Goal: Information Seeking & Learning: Check status

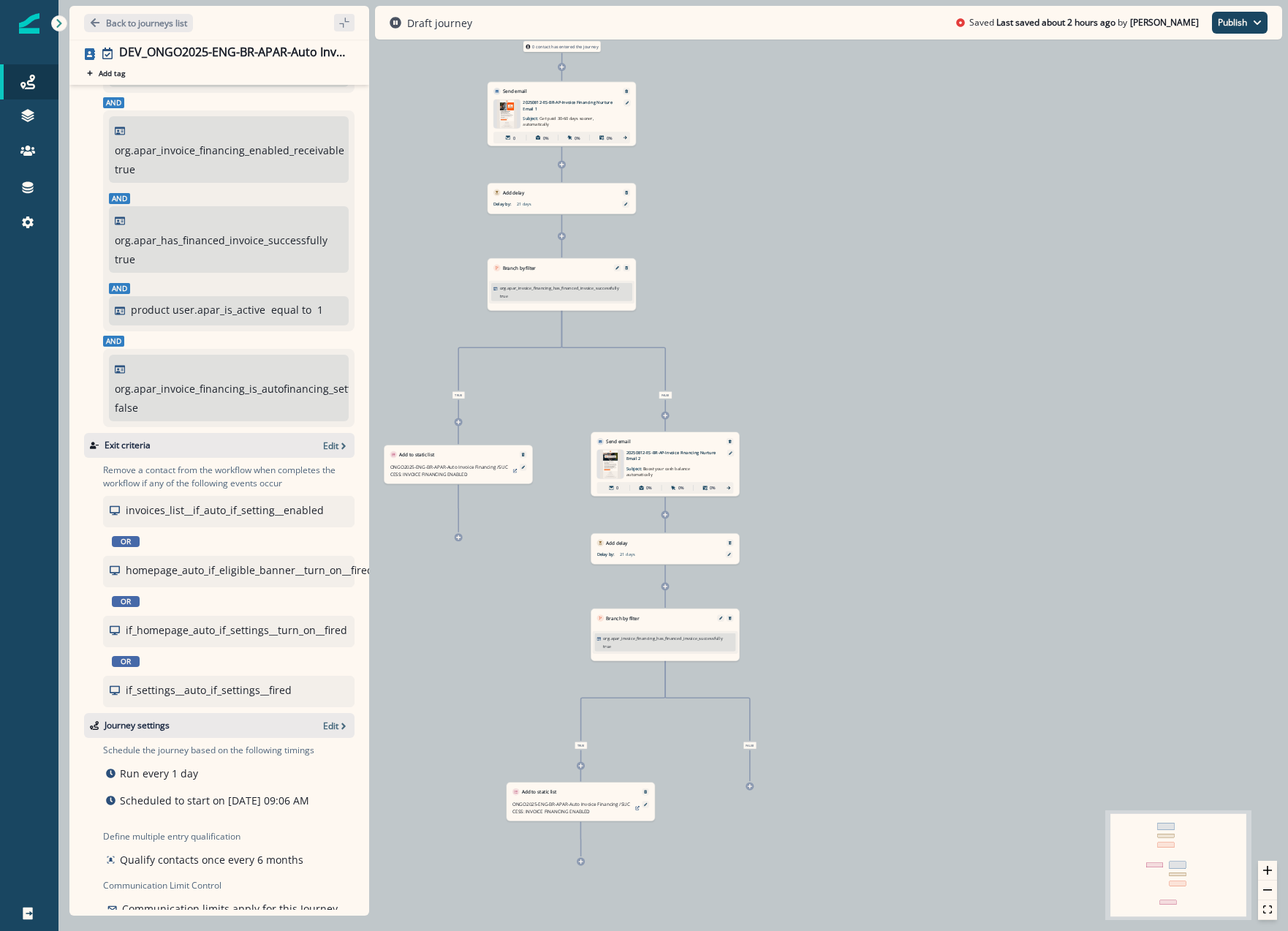
scroll to position [147, 0]
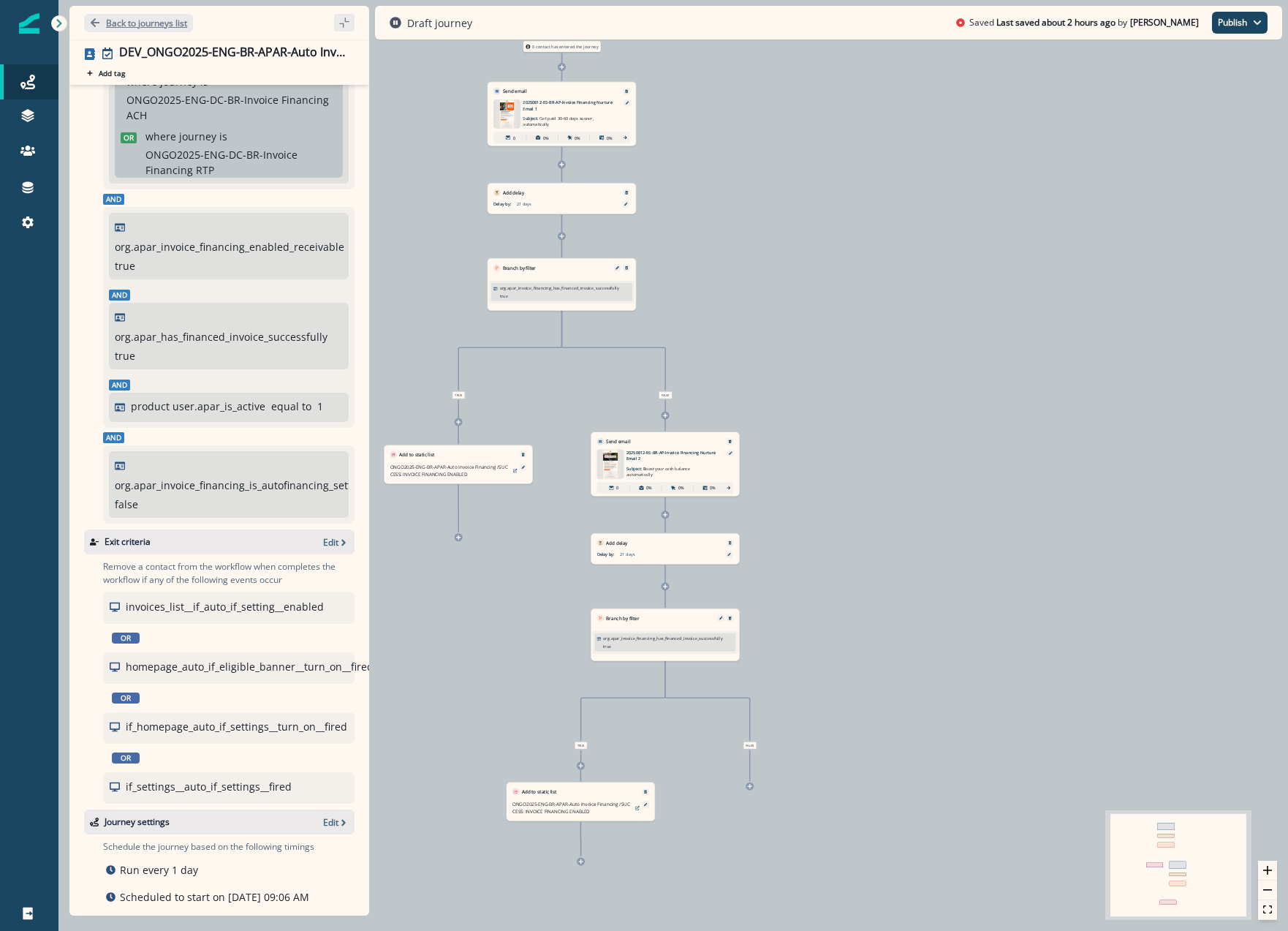
click at [113, 25] on p "Back to journeys list" at bounding box center [147, 23] width 81 height 12
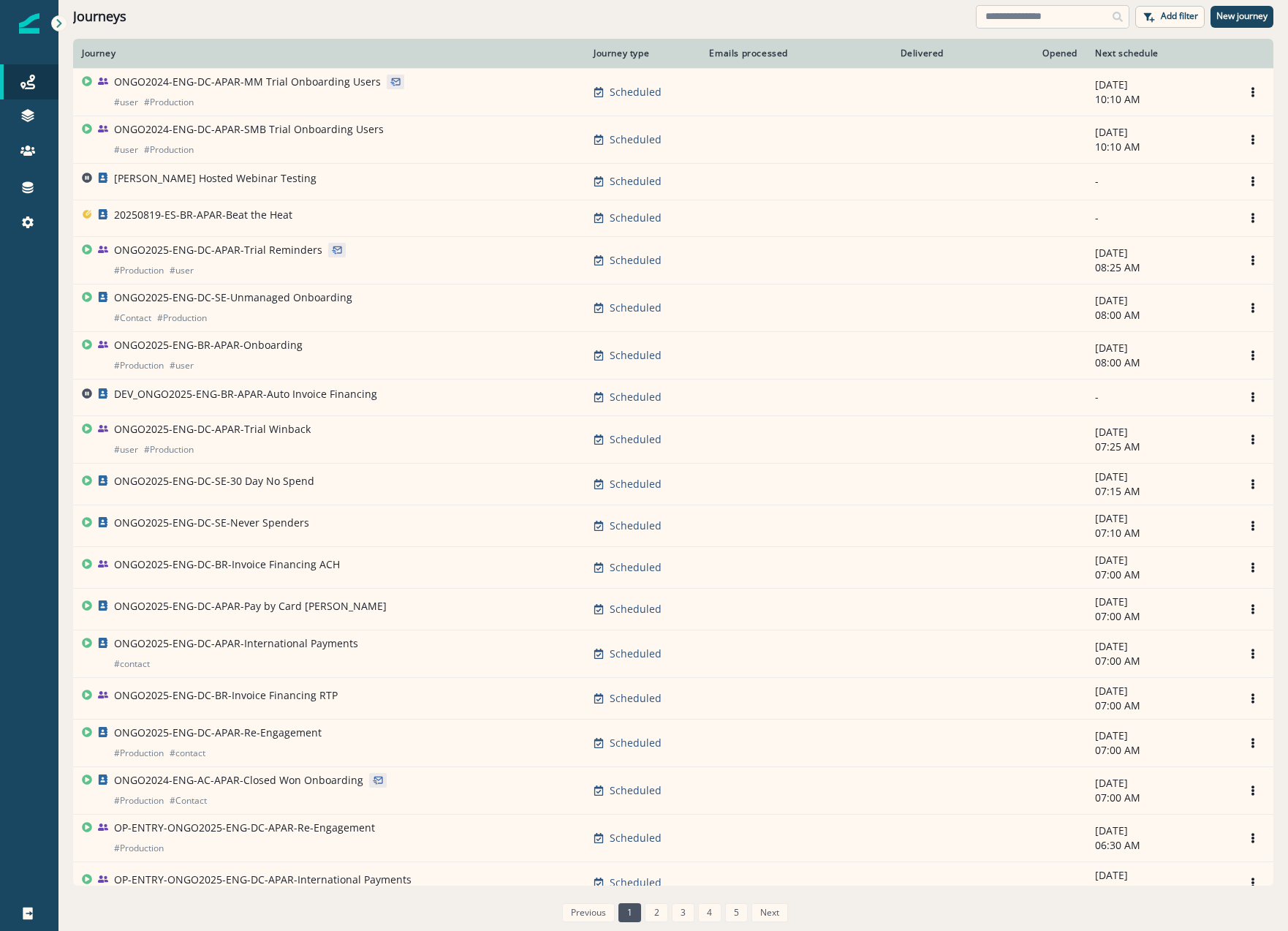
click at [923, 22] on input at bounding box center [1051, 16] width 153 height 23
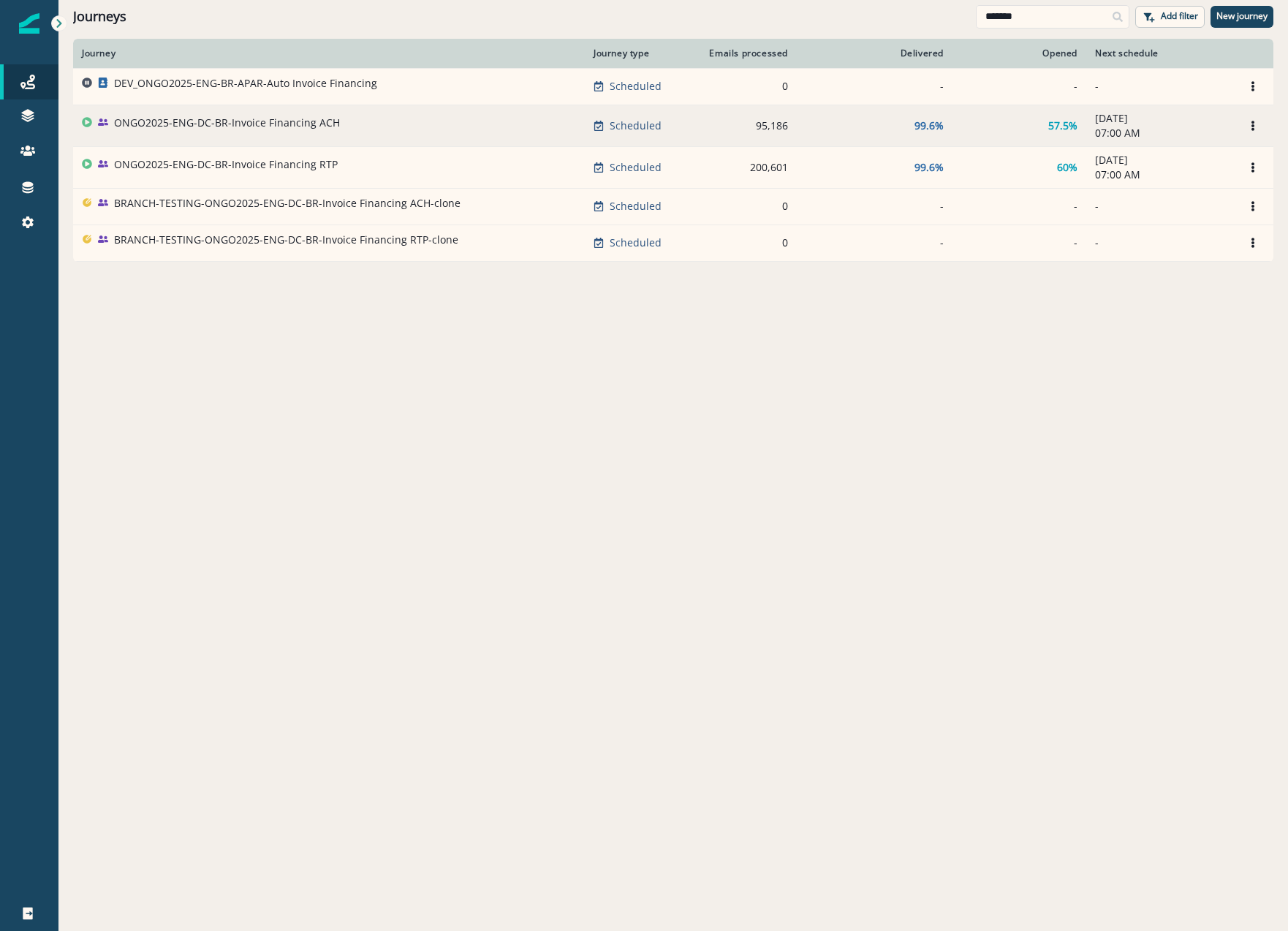
type input "*******"
click at [262, 127] on p "ONGO2025-ENG-DC-BR-Invoice Financing ACH" at bounding box center [227, 123] width 226 height 15
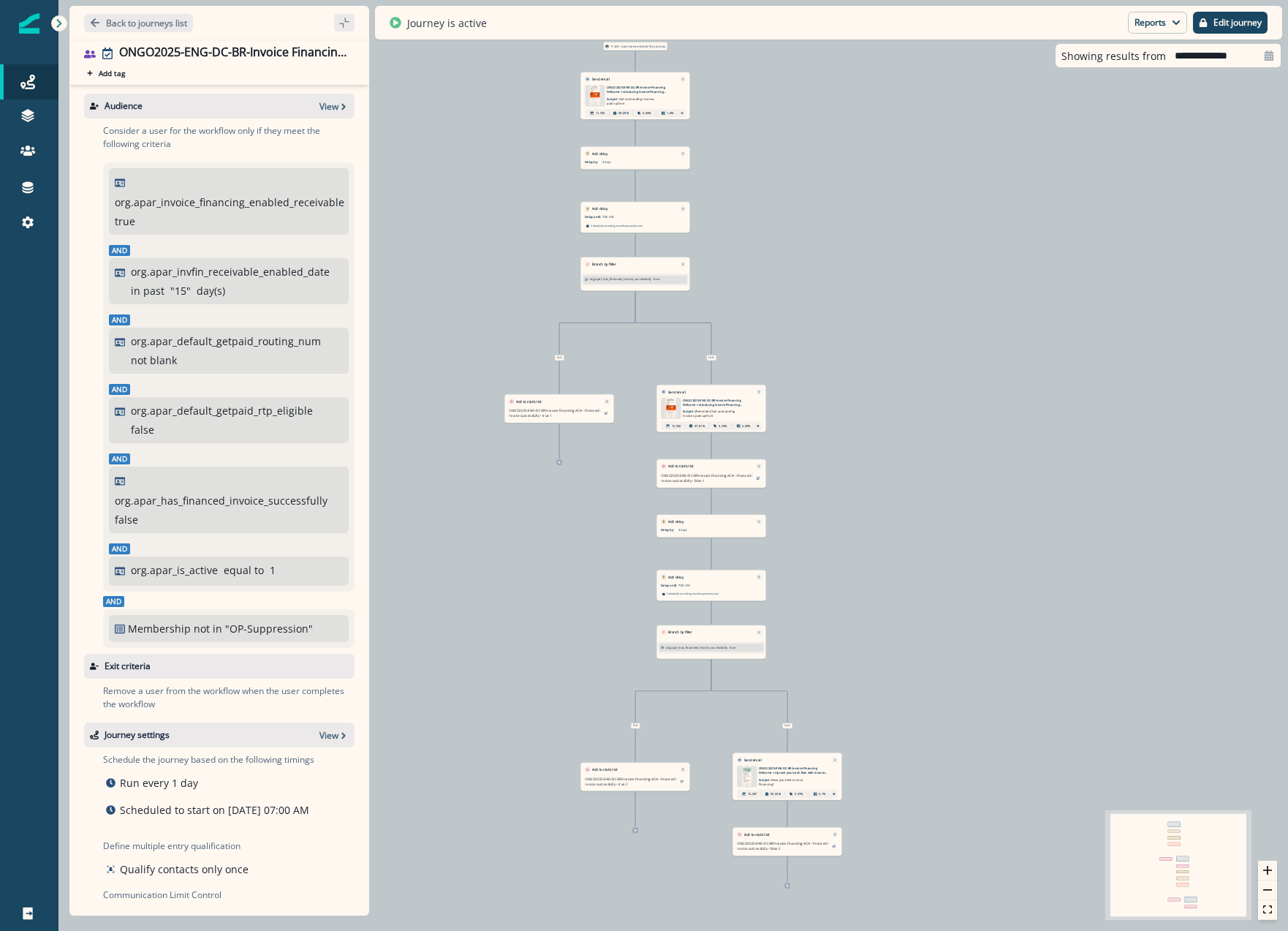
drag, startPoint x: 440, startPoint y: 623, endPoint x: 400, endPoint y: 616, distance: 40.6
click at [440, 396] on div "11,631 users have entered the journey Send email Email asset changed, journey r…" at bounding box center [673, 466] width 1229 height 931
click at [126, 22] on p "Back to journeys list" at bounding box center [147, 23] width 81 height 12
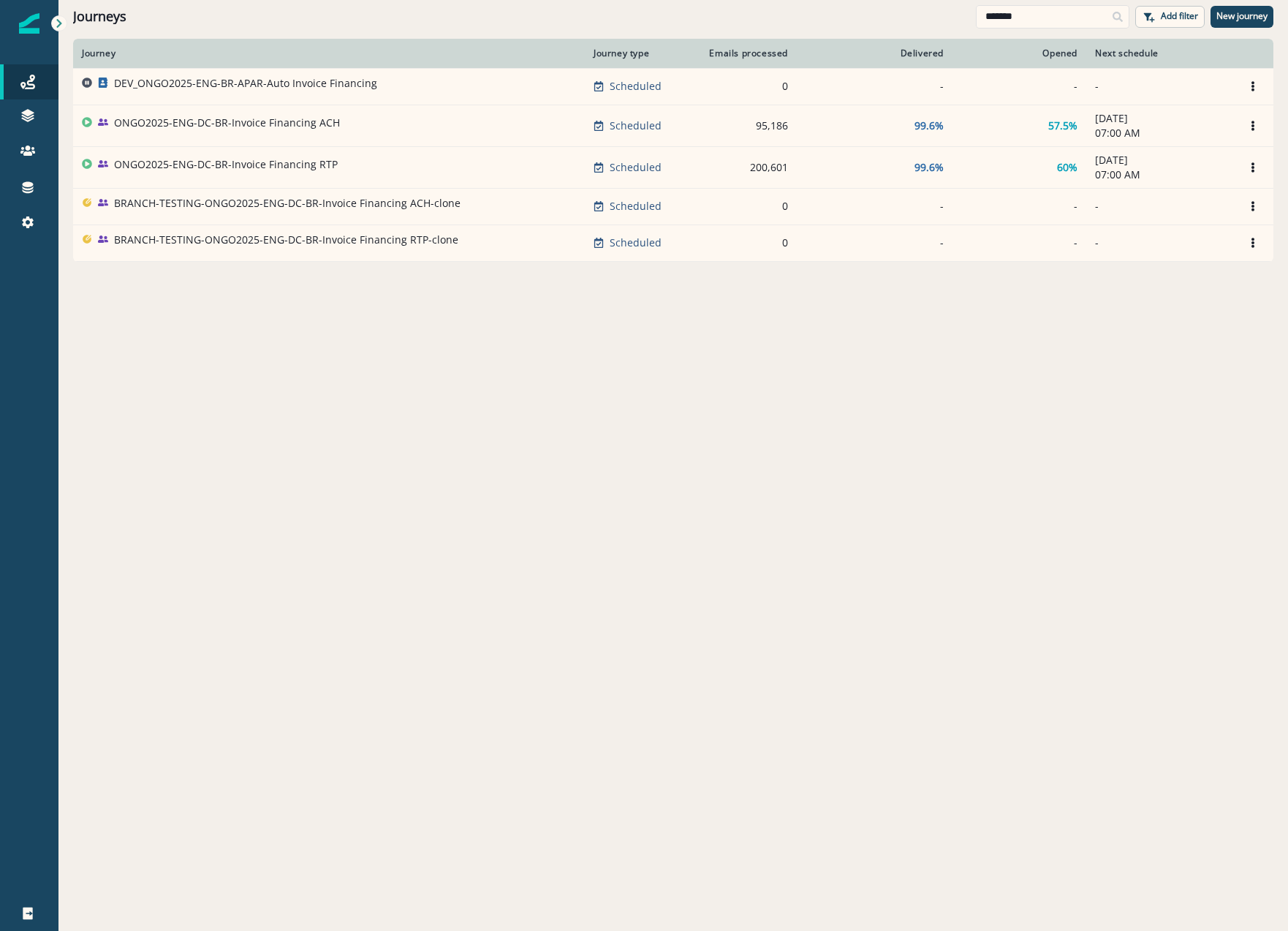
click at [655, 327] on div "Journey Journey type Emails processed Delivered Opened Next schedule DEV_ONGO20…" at bounding box center [673, 484] width 1229 height 891
click at [923, 22] on input "*******" at bounding box center [1051, 16] width 153 height 23
drag, startPoint x: 1031, startPoint y: 21, endPoint x: 702, endPoint y: 15, distance: 329.1
click at [702, 15] on div "Journeys ******* Add filter New journey" at bounding box center [673, 16] width 1229 height 33
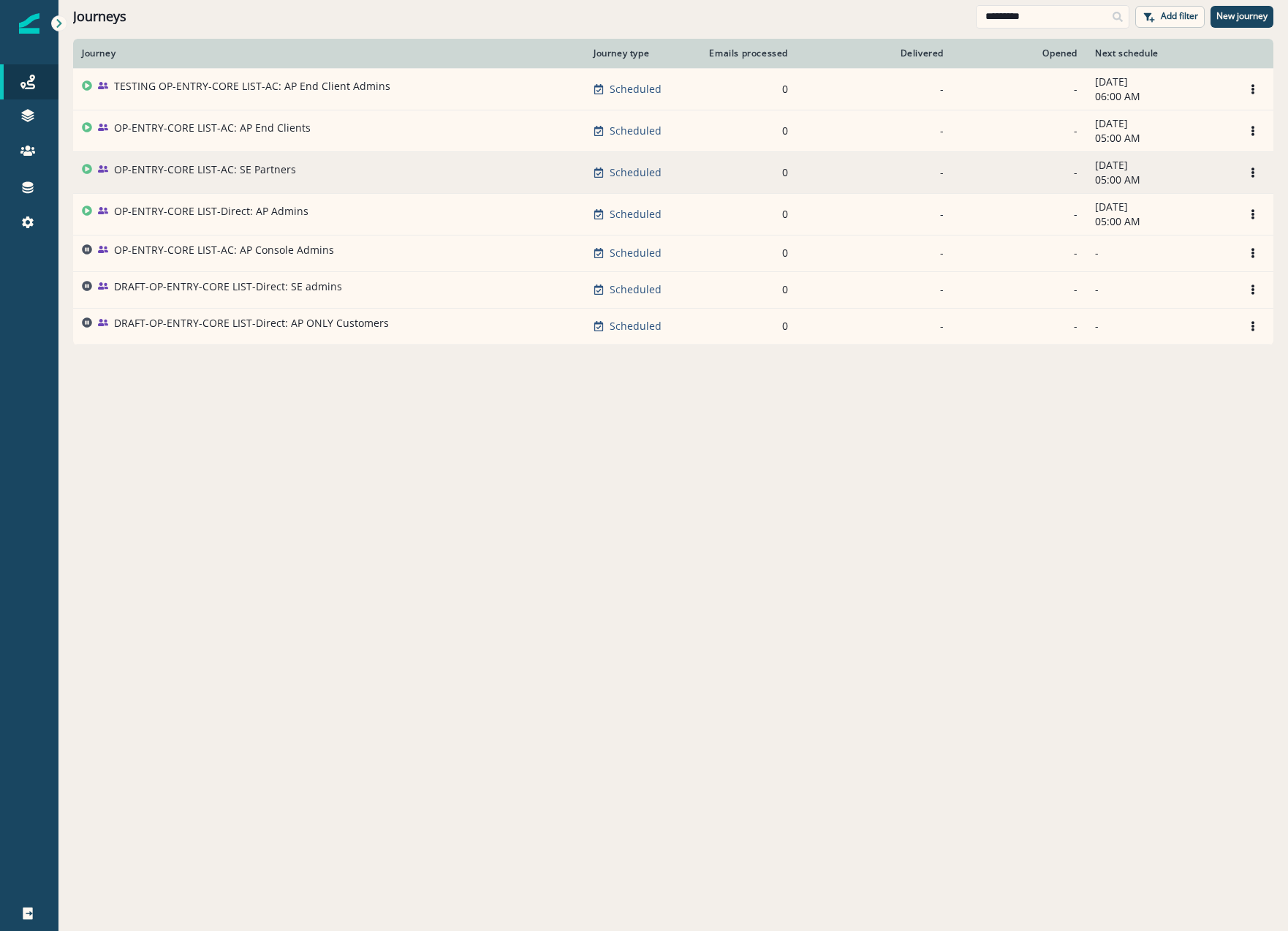
type input "*********"
click at [171, 160] on td "OP-ENTRY-CORE LIST-AC: SE Partners" at bounding box center [328, 172] width 512 height 42
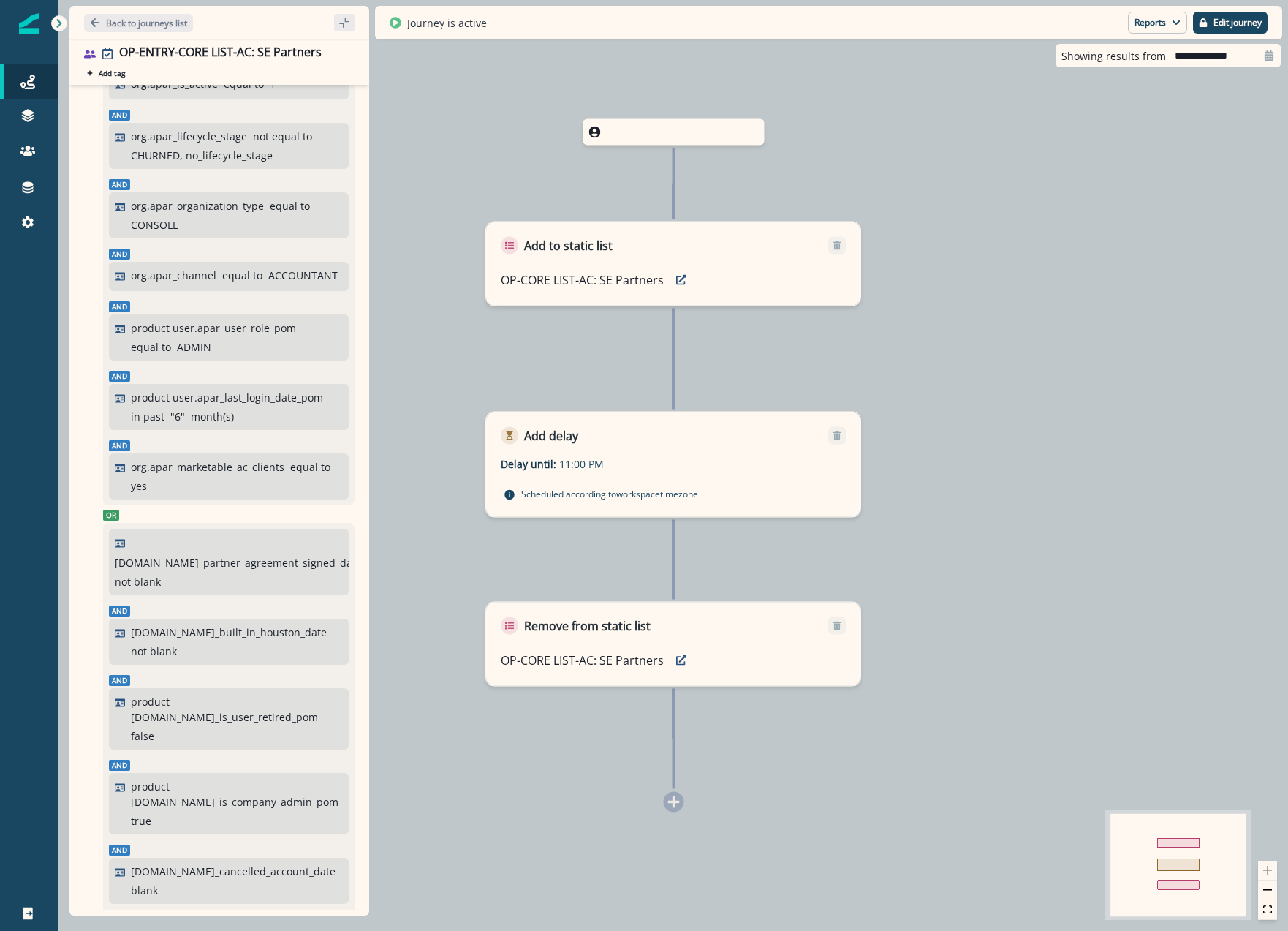
scroll to position [365, 0]
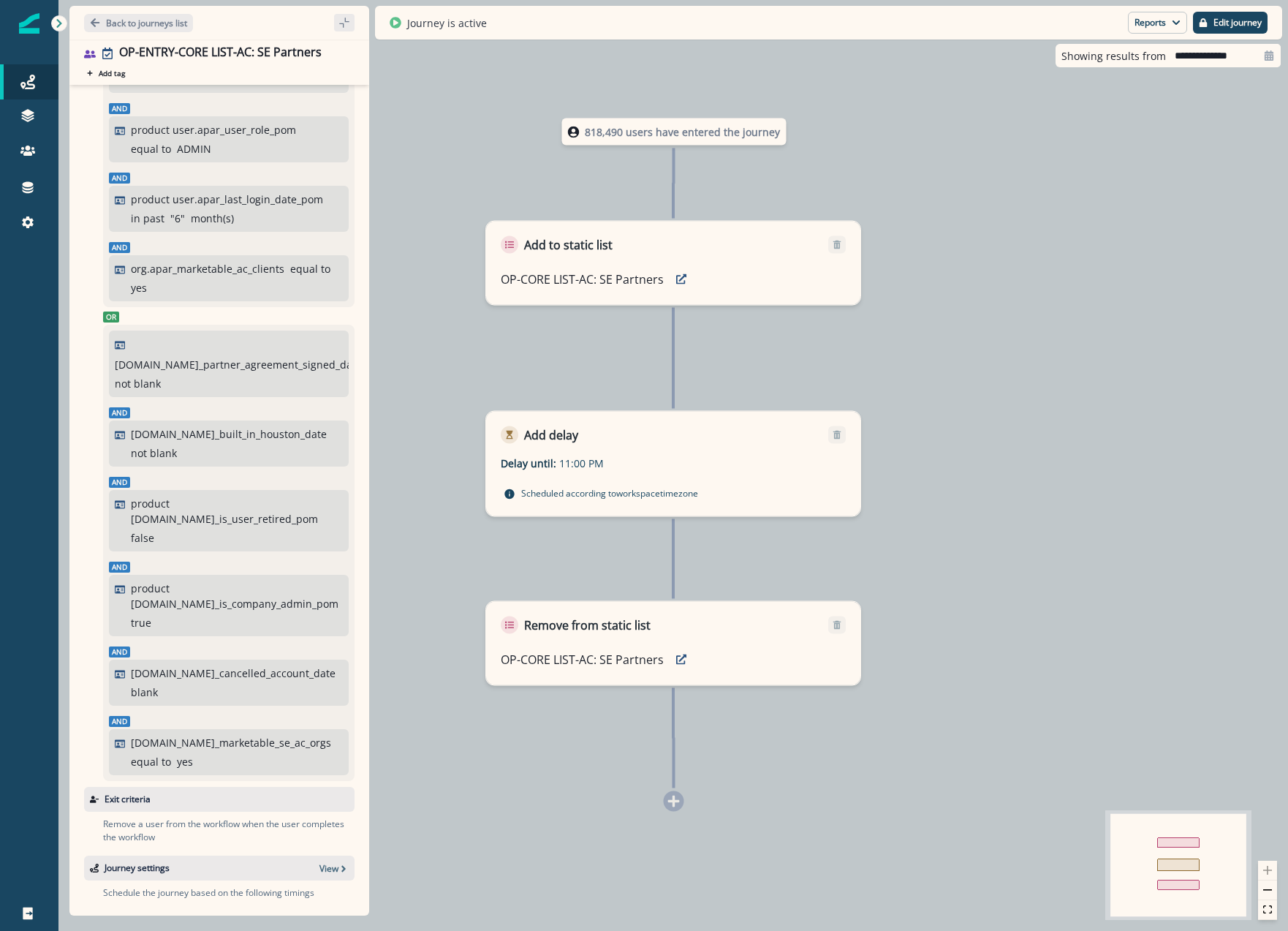
drag, startPoint x: 544, startPoint y: 841, endPoint x: 518, endPoint y: 834, distance: 26.9
click at [543, 396] on div "818,490 users have entered the journey Add to static list OP-CORE LIST-AC: SE P…" at bounding box center [673, 466] width 1229 height 931
click at [518, 396] on div "818,490 users have entered the journey Add to static list OP-CORE LIST-AC: SE P…" at bounding box center [673, 466] width 1229 height 931
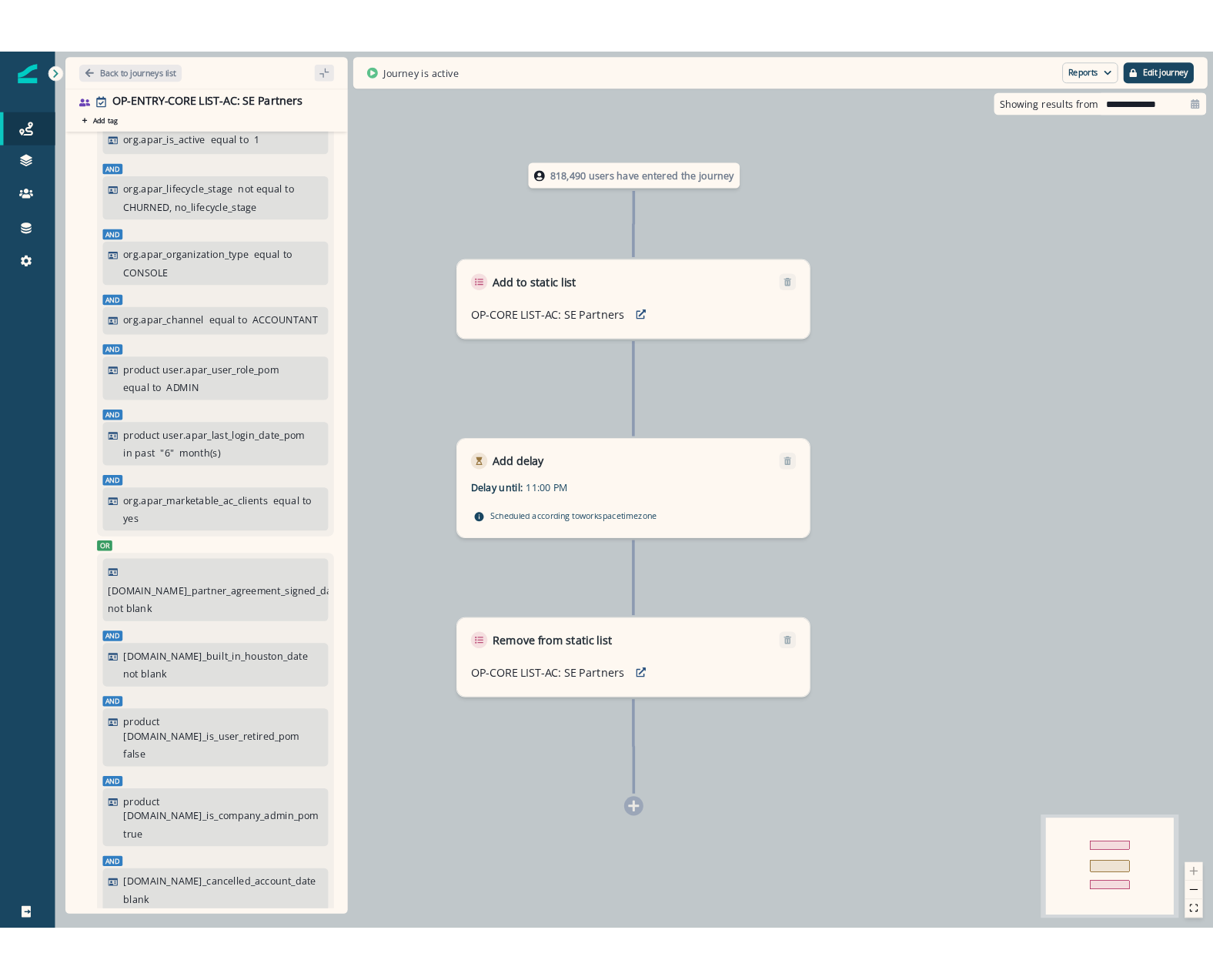
scroll to position [154, 0]
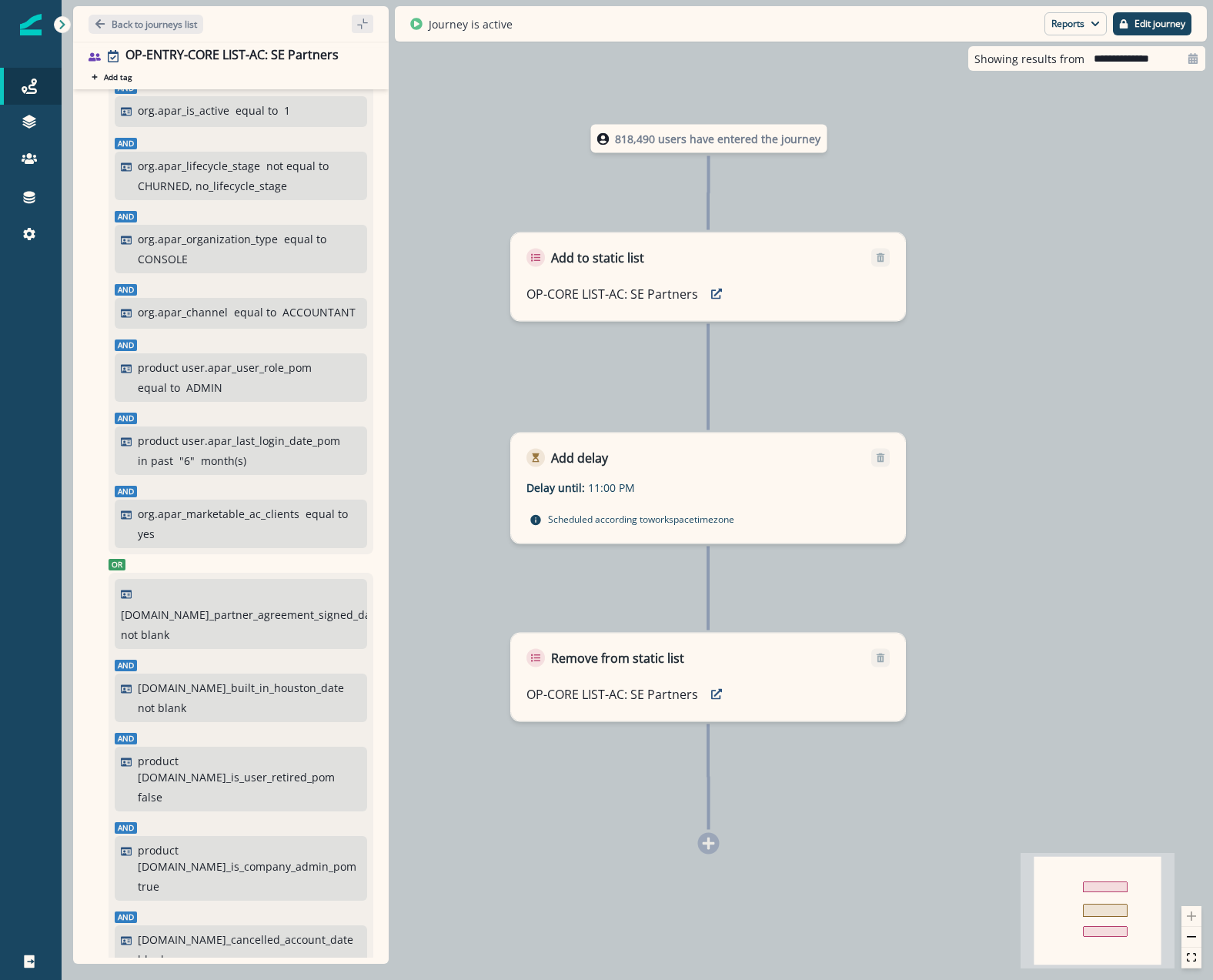
click at [421, 417] on div "818,490 users have entered the journey Add to static list OP-CORE LIST-AC: SE P…" at bounding box center [637, 490] width 1152 height 980
click at [571, 417] on div "818,490 users have entered the journey Add to static list OP-CORE LIST-AC: SE P…" at bounding box center [637, 490] width 1152 height 980
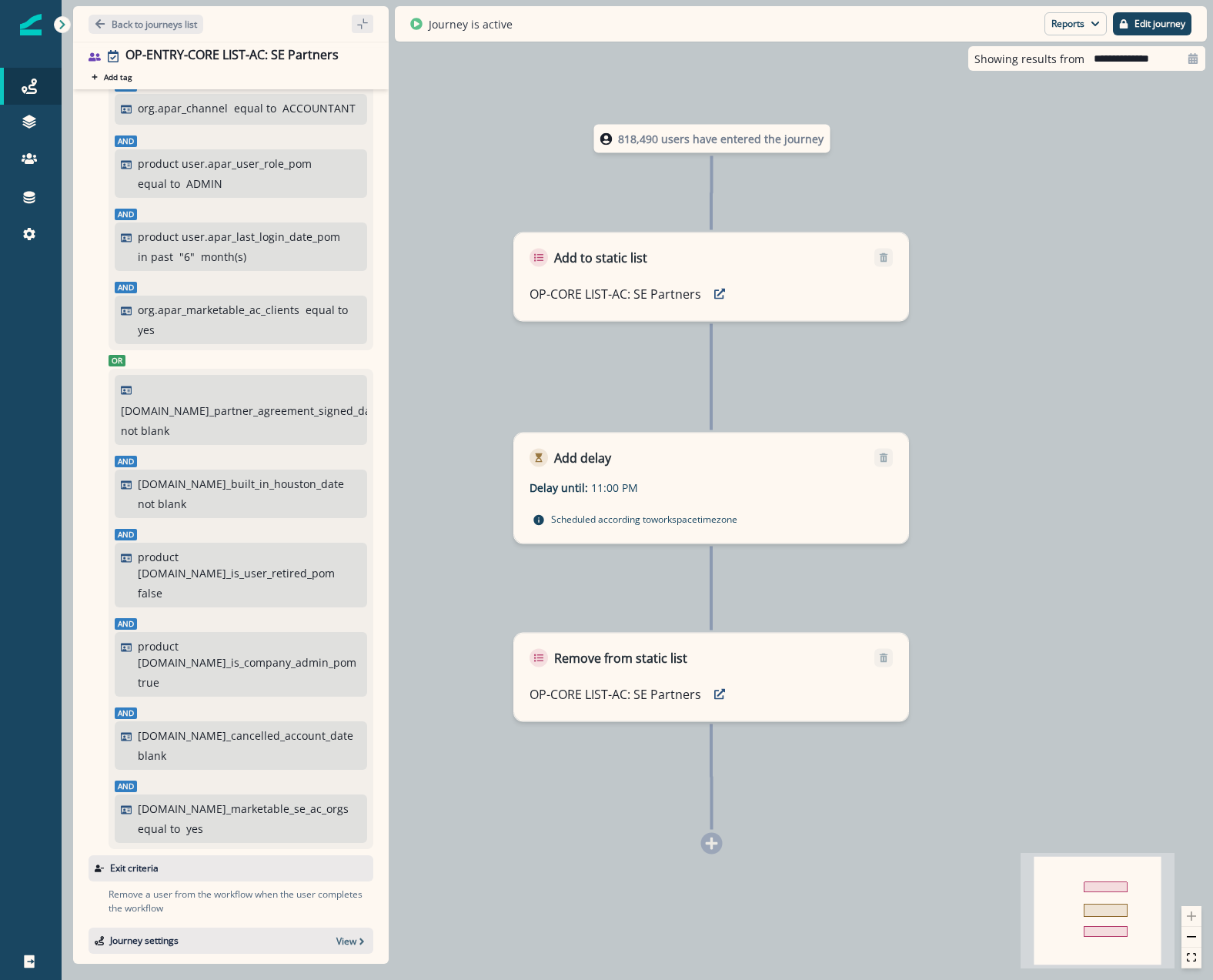
scroll to position [384, 0]
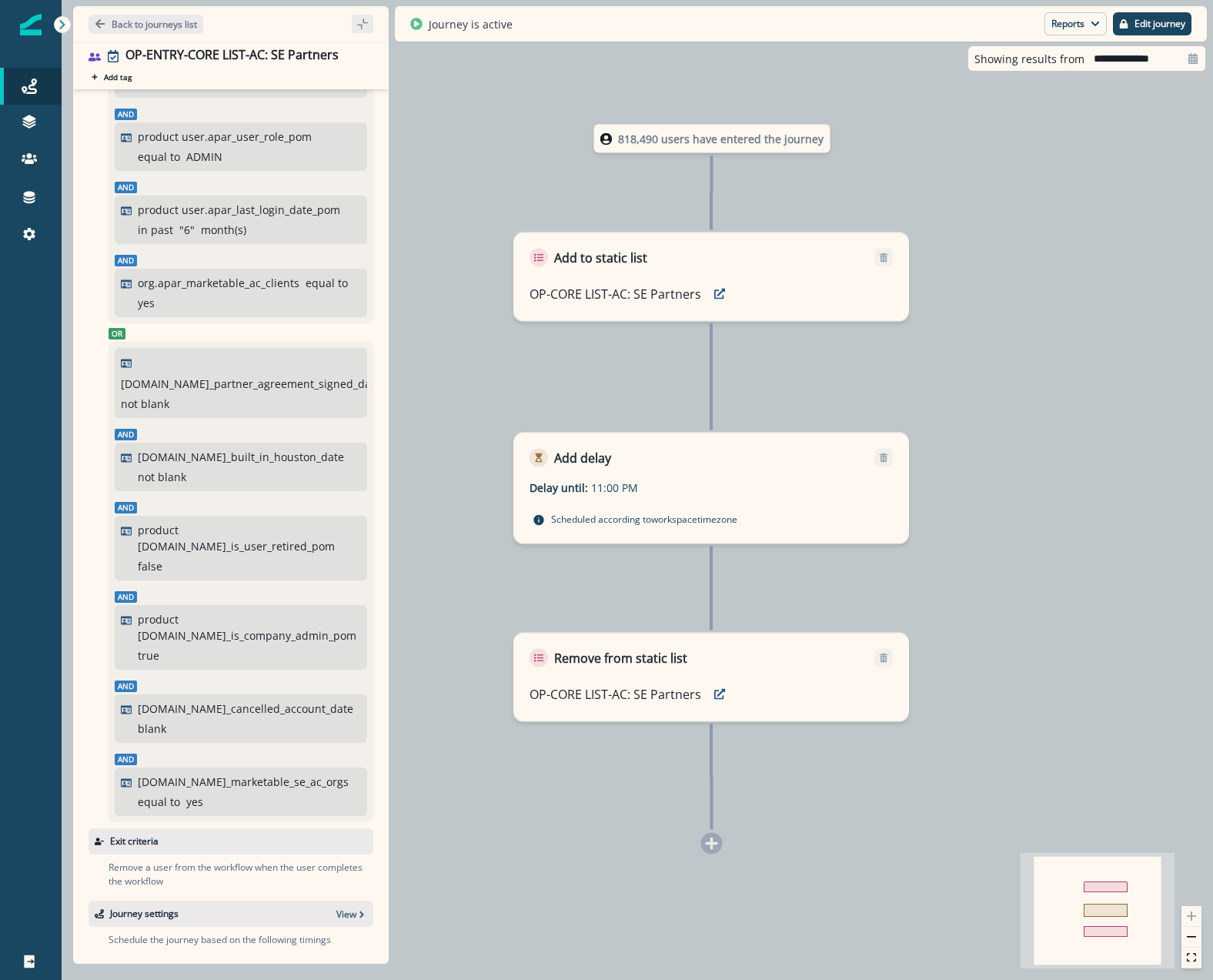
click at [519, 417] on div "818,490 users have entered the journey Add to static list OP-CORE LIST-AC: SE P…" at bounding box center [637, 490] width 1152 height 980
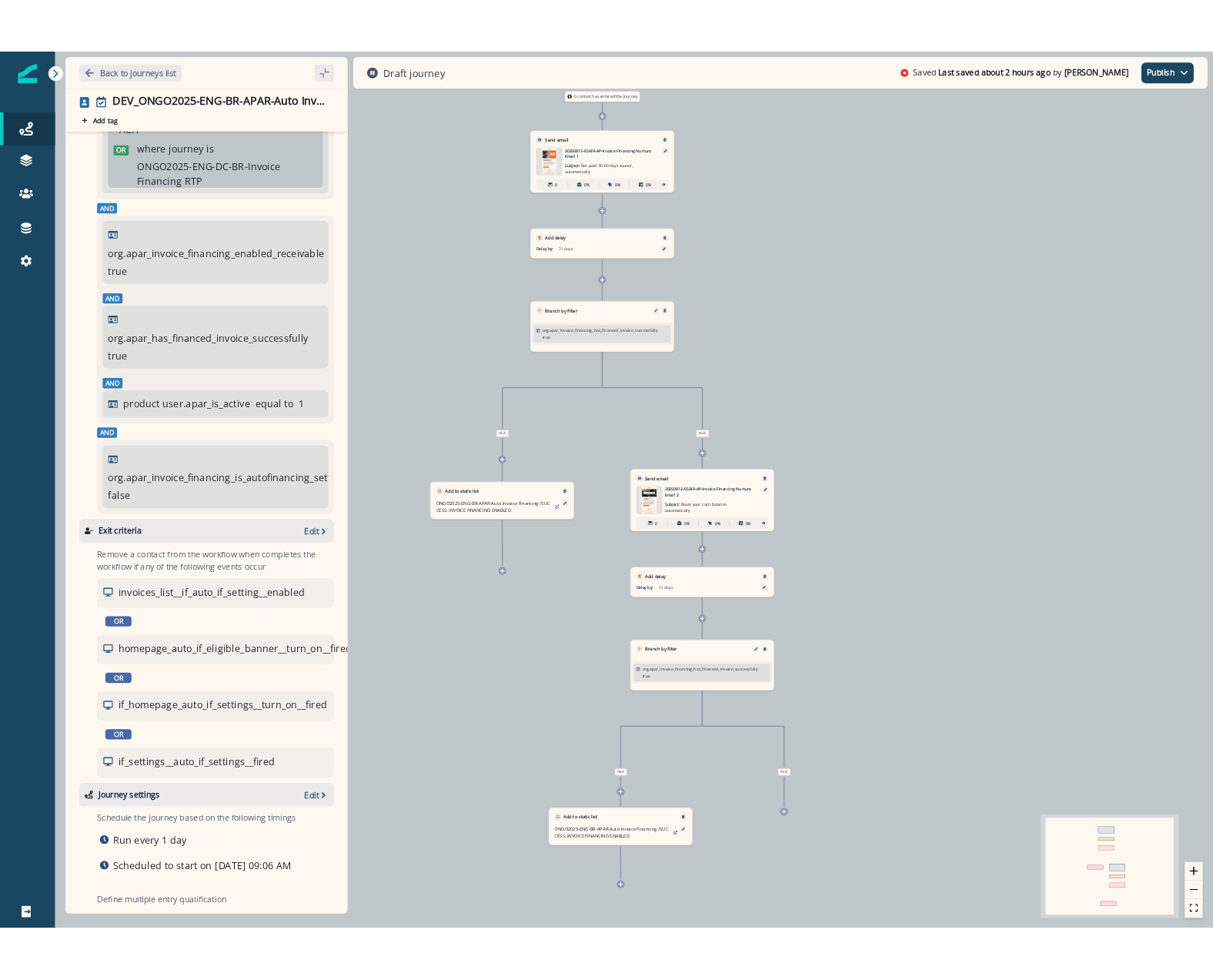
scroll to position [341, 0]
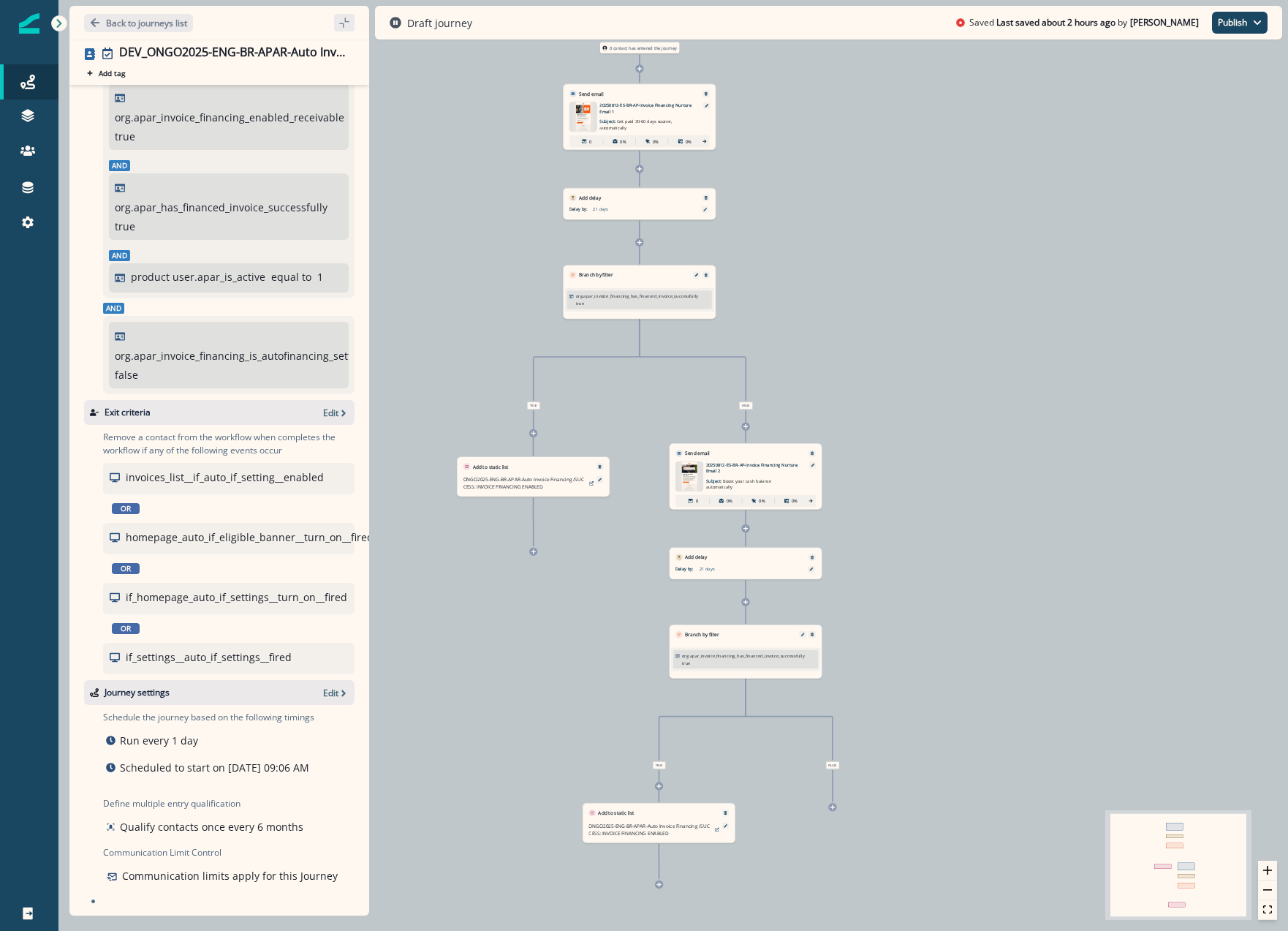
click at [537, 612] on div "0 contact has entered the journey Send email Email asset changed, journey repor…" at bounding box center [673, 466] width 1229 height 931
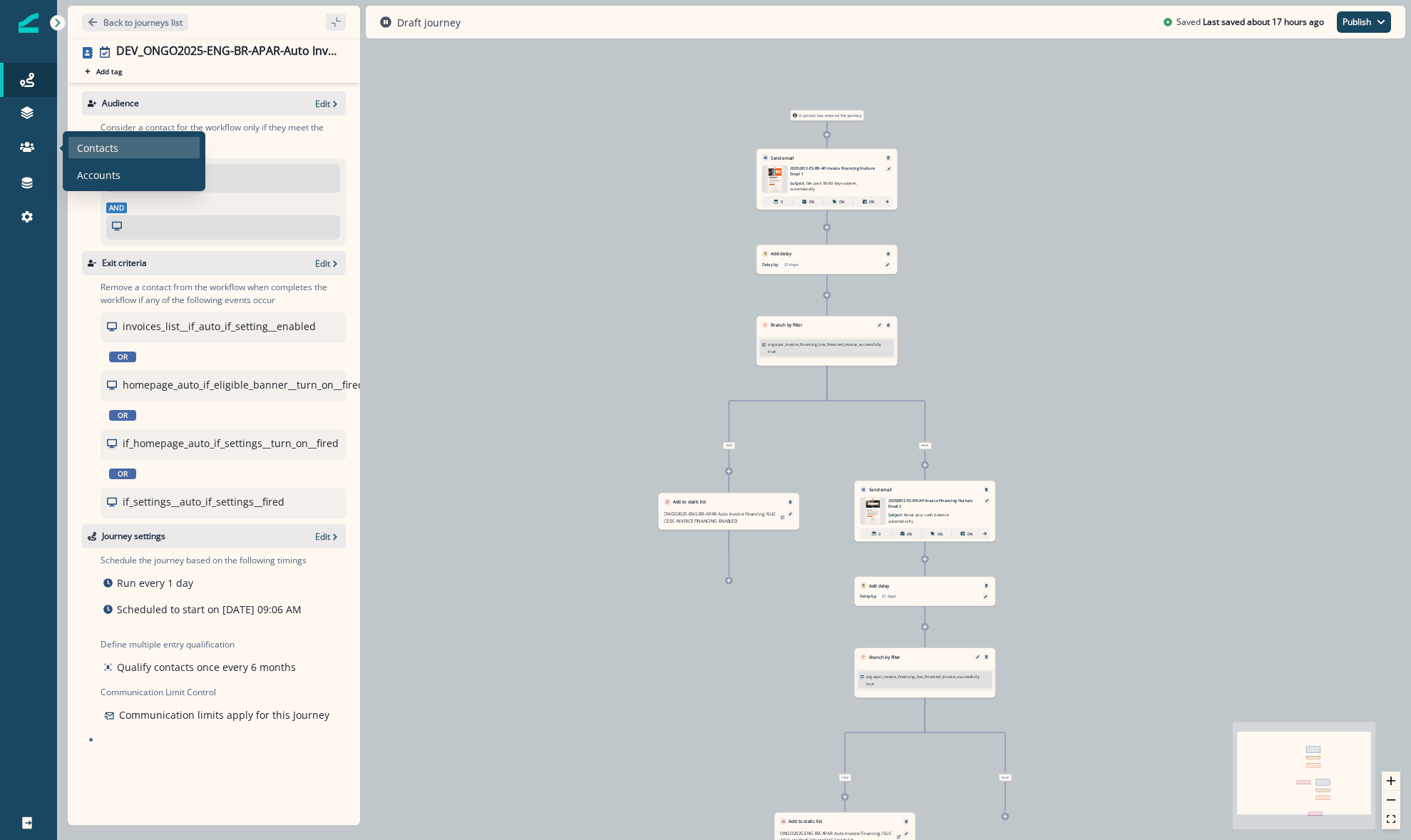
click at [75, 146] on div "Contacts" at bounding box center [134, 148] width 131 height 22
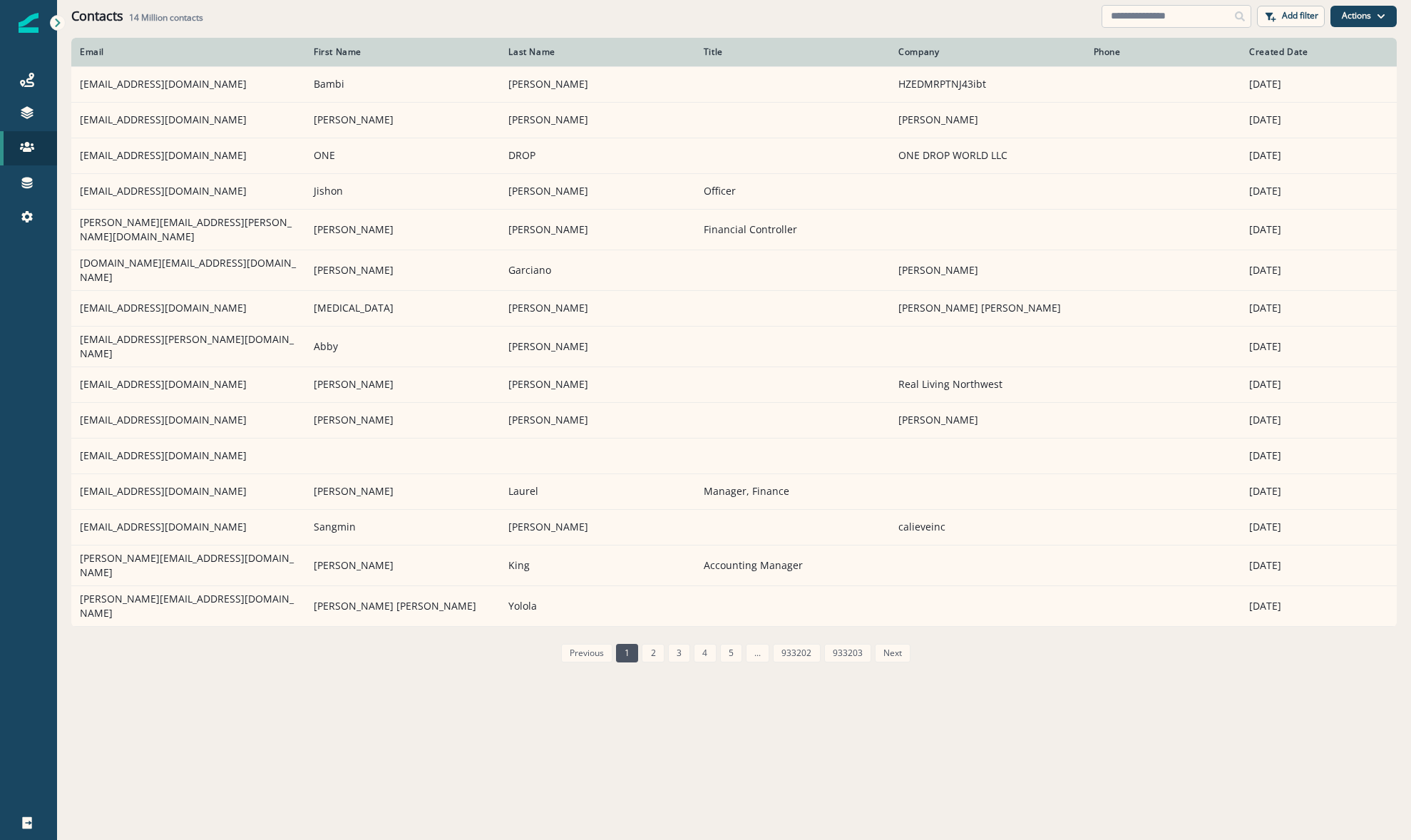
click at [1136, 13] on input at bounding box center [1176, 16] width 150 height 23
paste input "**********"
type input "**********"
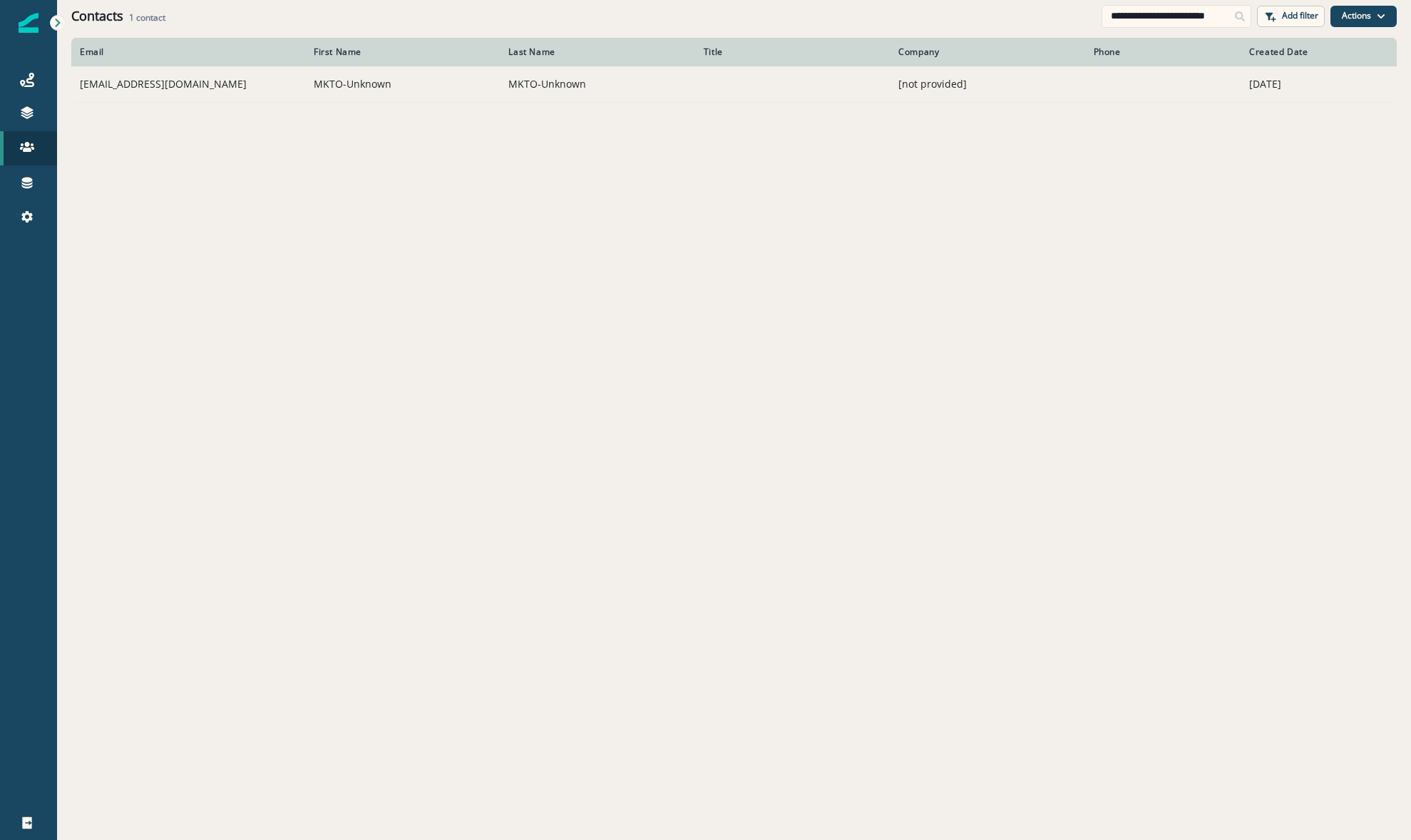
click at [126, 83] on td "michaelboswell50@gmail.com" at bounding box center [188, 84] width 234 height 36
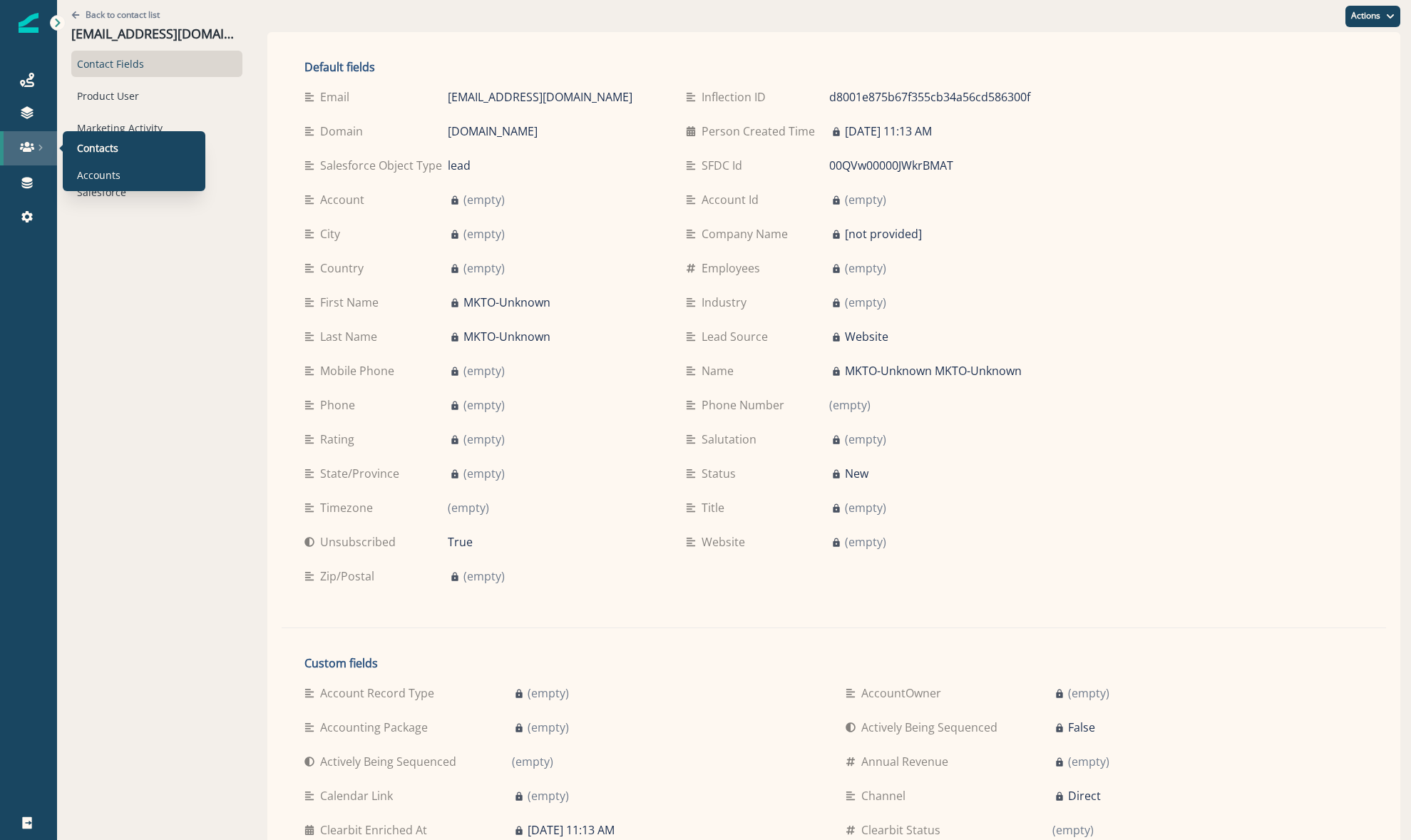
click at [44, 144] on div at bounding box center [28, 146] width 46 height 14
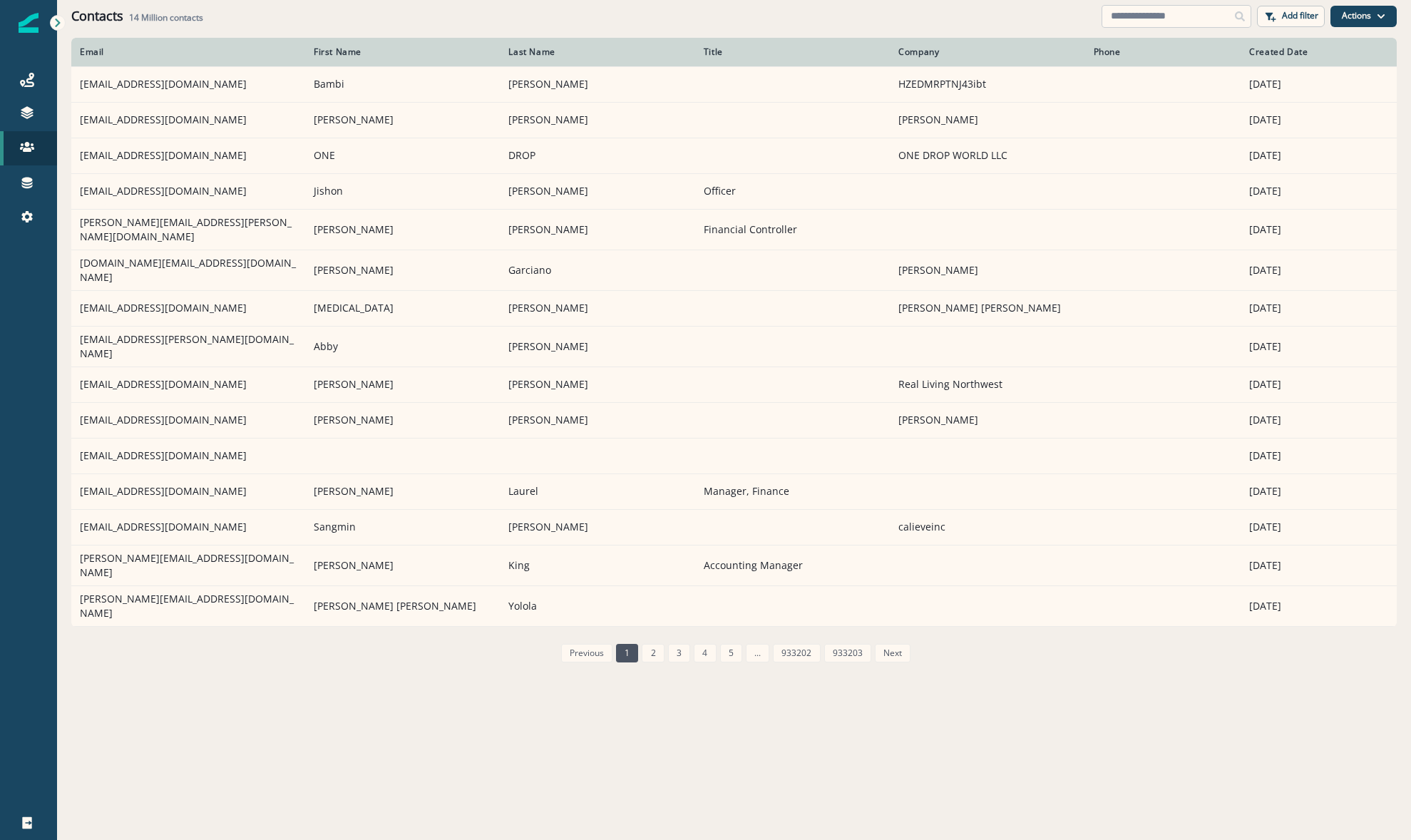
click at [1127, 13] on input at bounding box center [1176, 16] width 150 height 23
paste input "**********"
type input "**********"
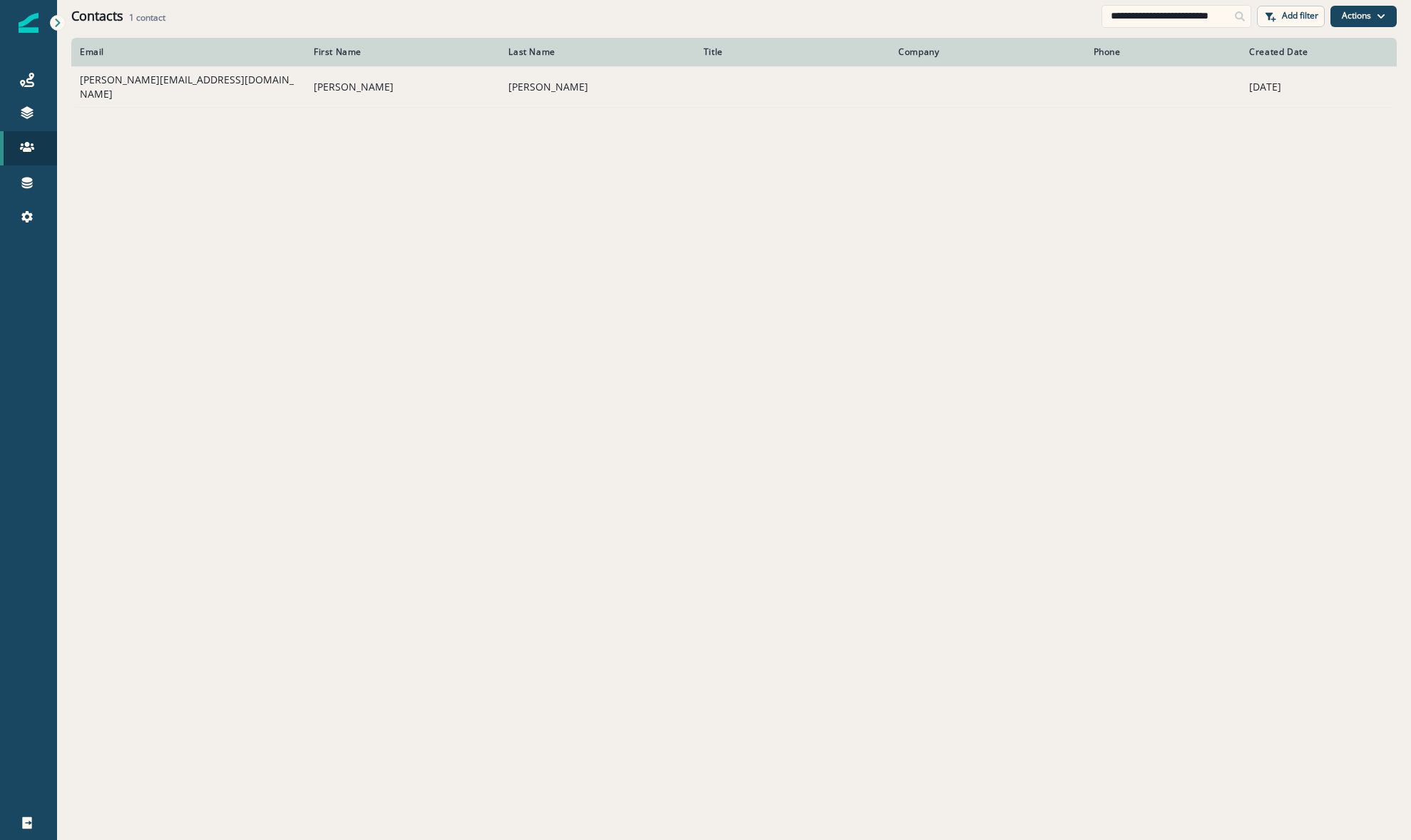
click at [151, 84] on td "michael.boswell50@gmail.com" at bounding box center [188, 86] width 234 height 41
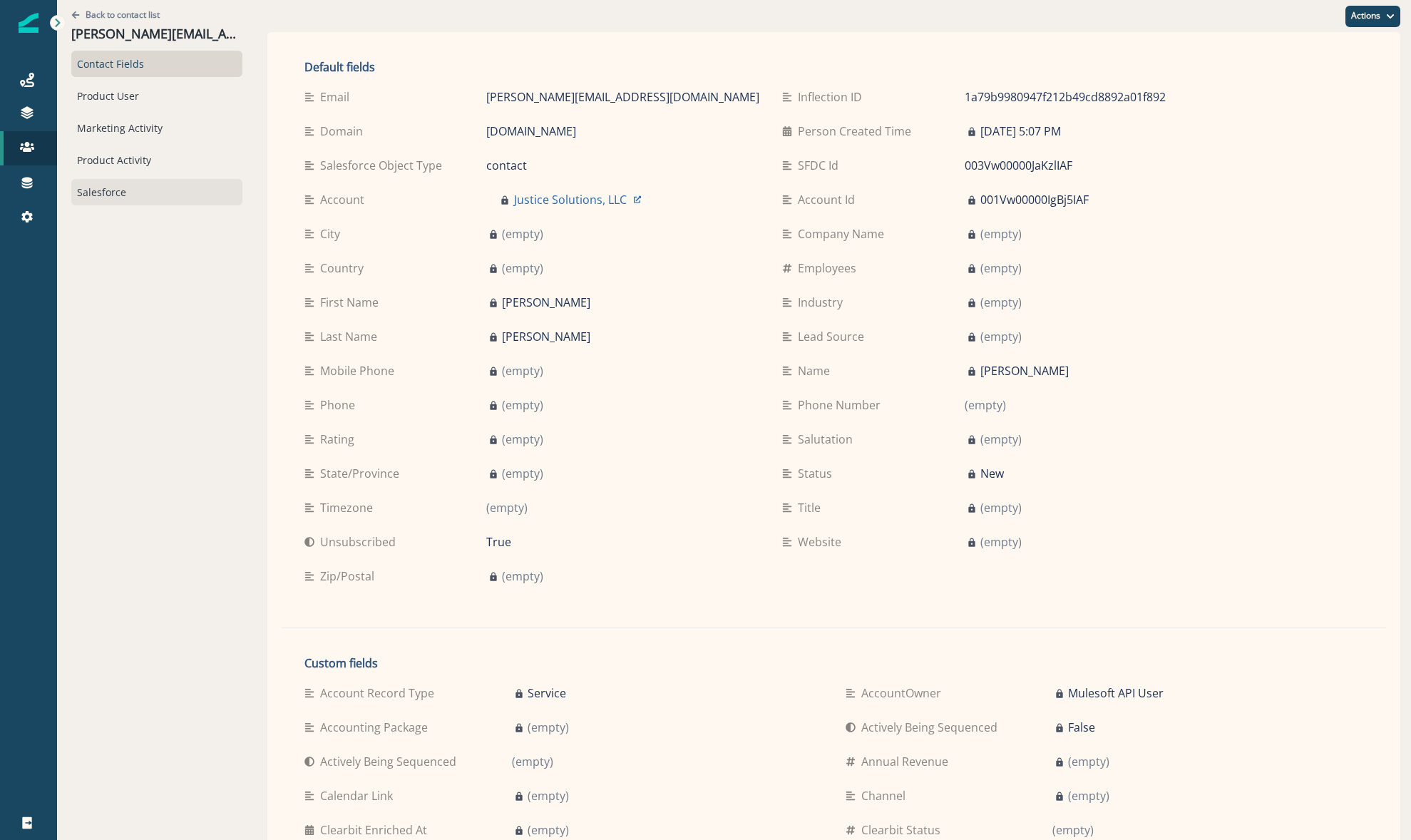
click at [88, 201] on div "Salesforce" at bounding box center [156, 192] width 171 height 27
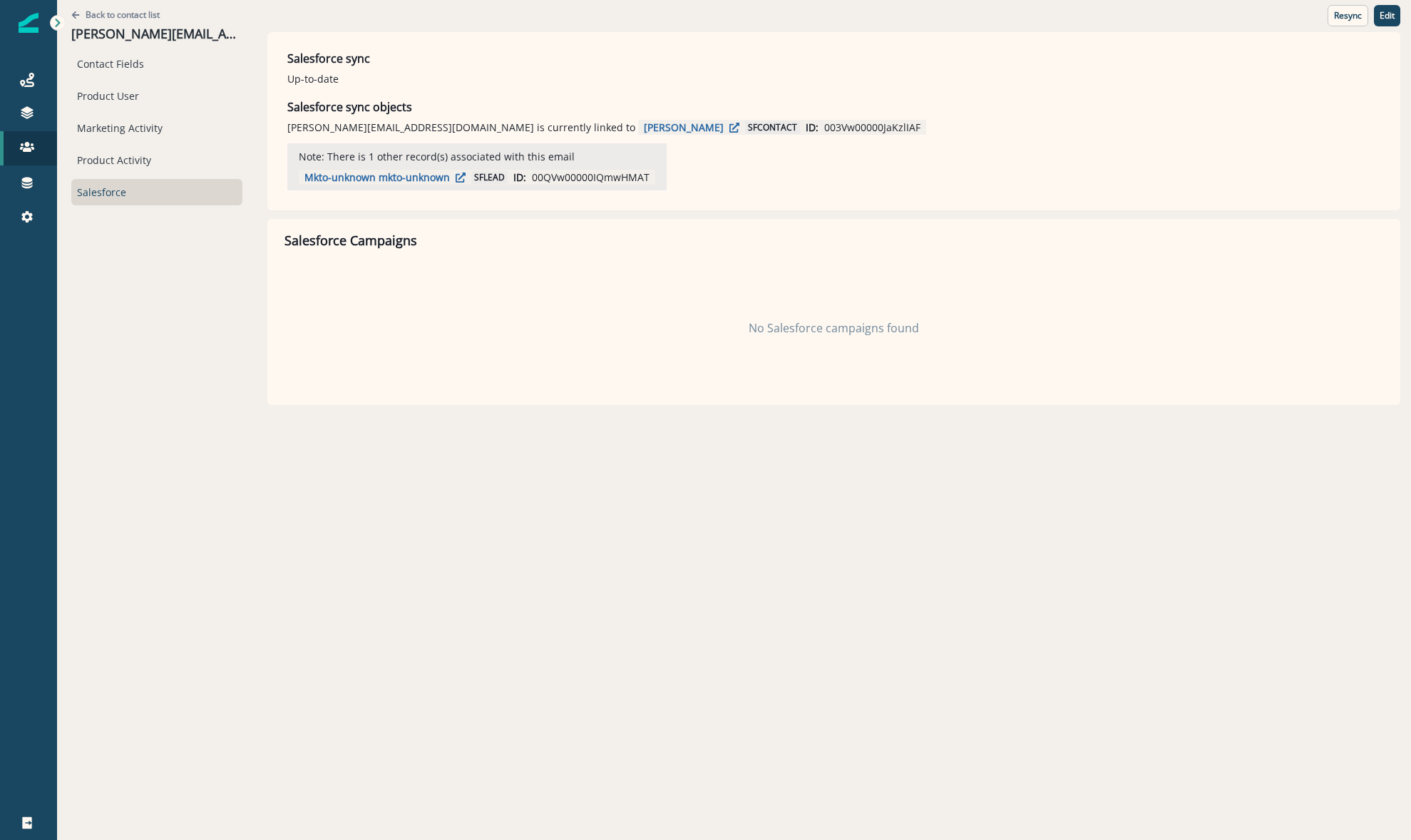
click at [824, 124] on p "003Vw00000JaKzlIAF" at bounding box center [872, 127] width 96 height 15
click at [824, 125] on p "003Vw00000JaKzlIAF" at bounding box center [872, 127] width 96 height 15
copy p "003Vw00000JaKzlIAF"
drag, startPoint x: 20, startPoint y: 220, endPoint x: 32, endPoint y: 186, distance: 36.1
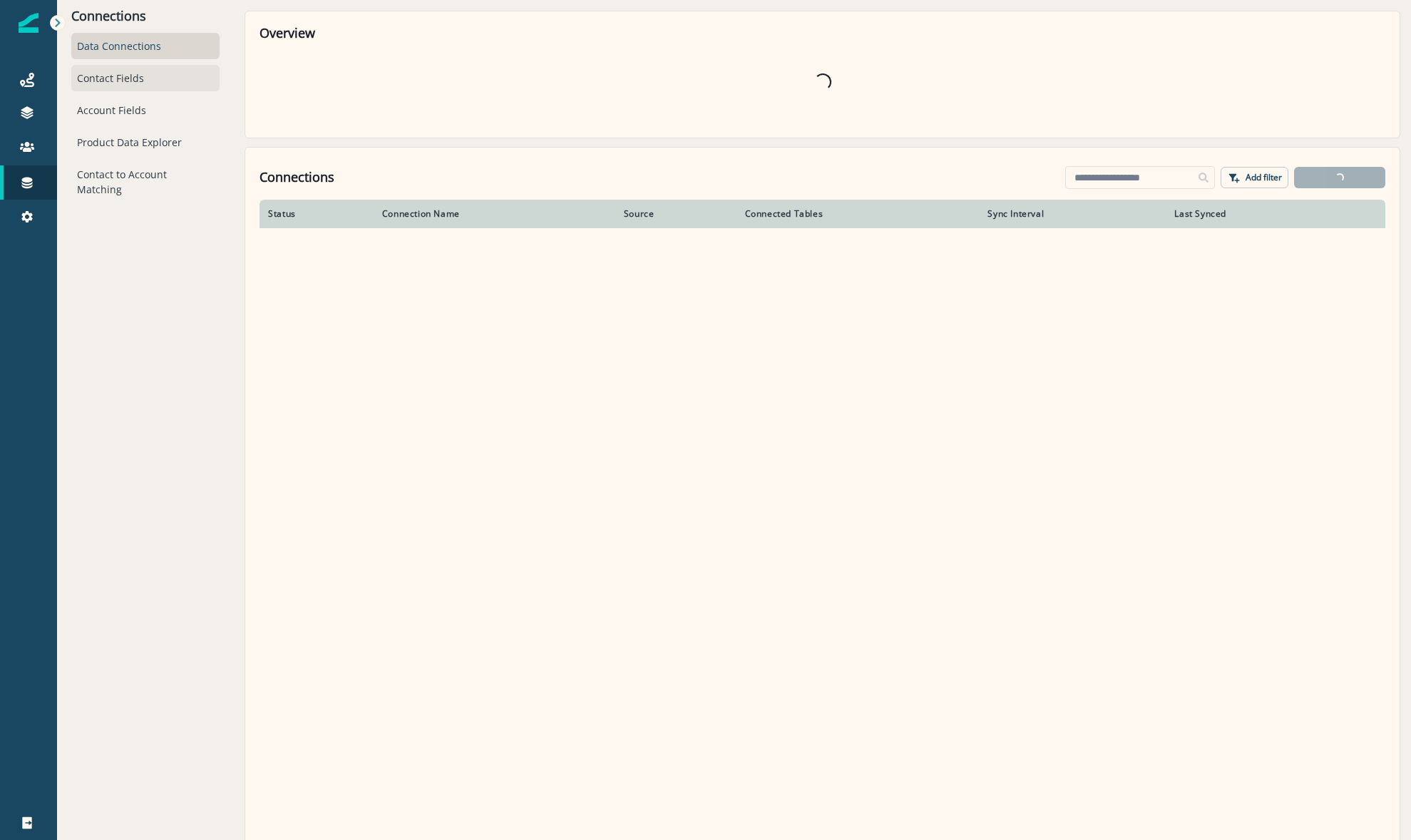
click at [110, 74] on div "Contact Fields" at bounding box center [145, 79] width 148 height 27
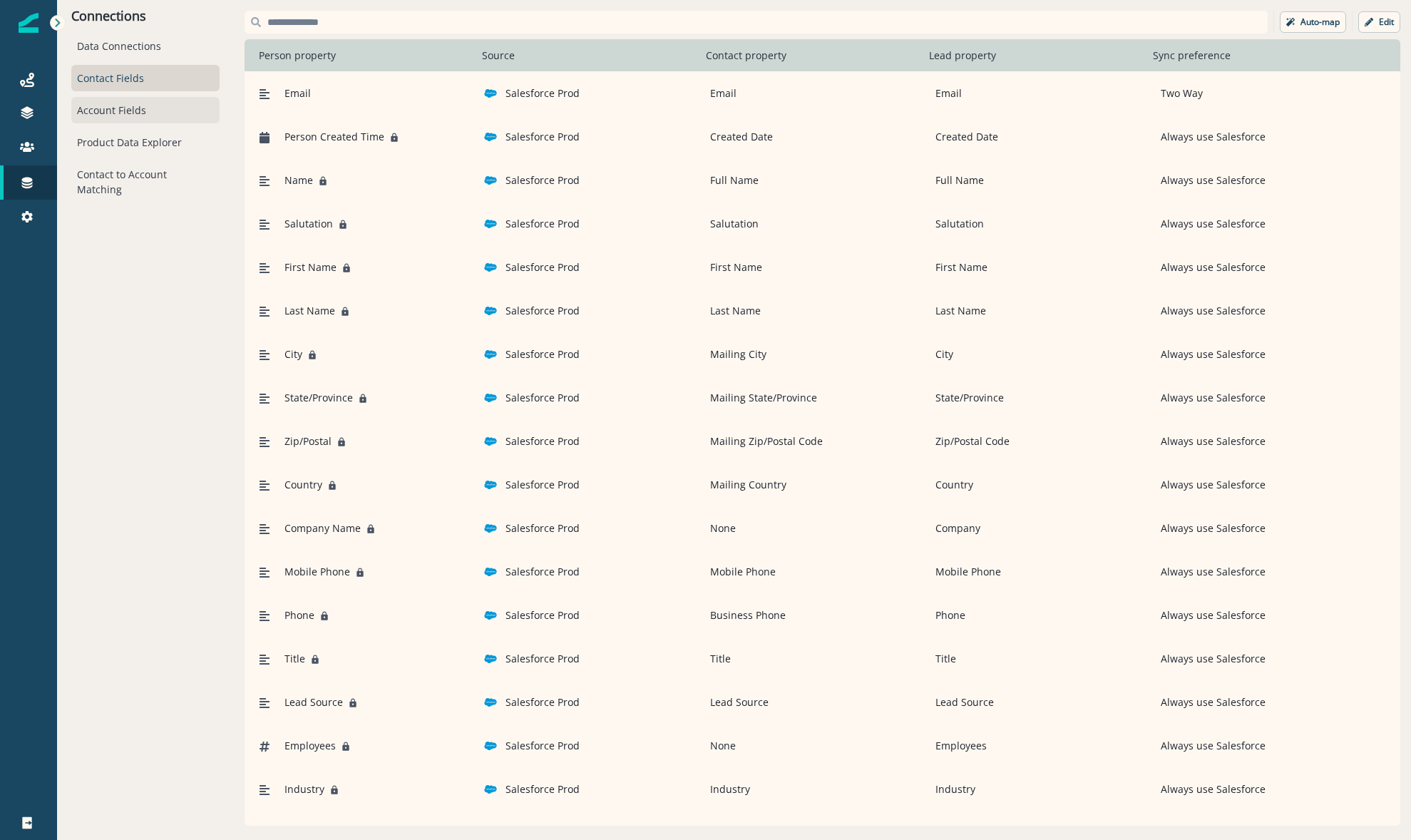
click at [81, 103] on div "Account Fields" at bounding box center [145, 110] width 148 height 27
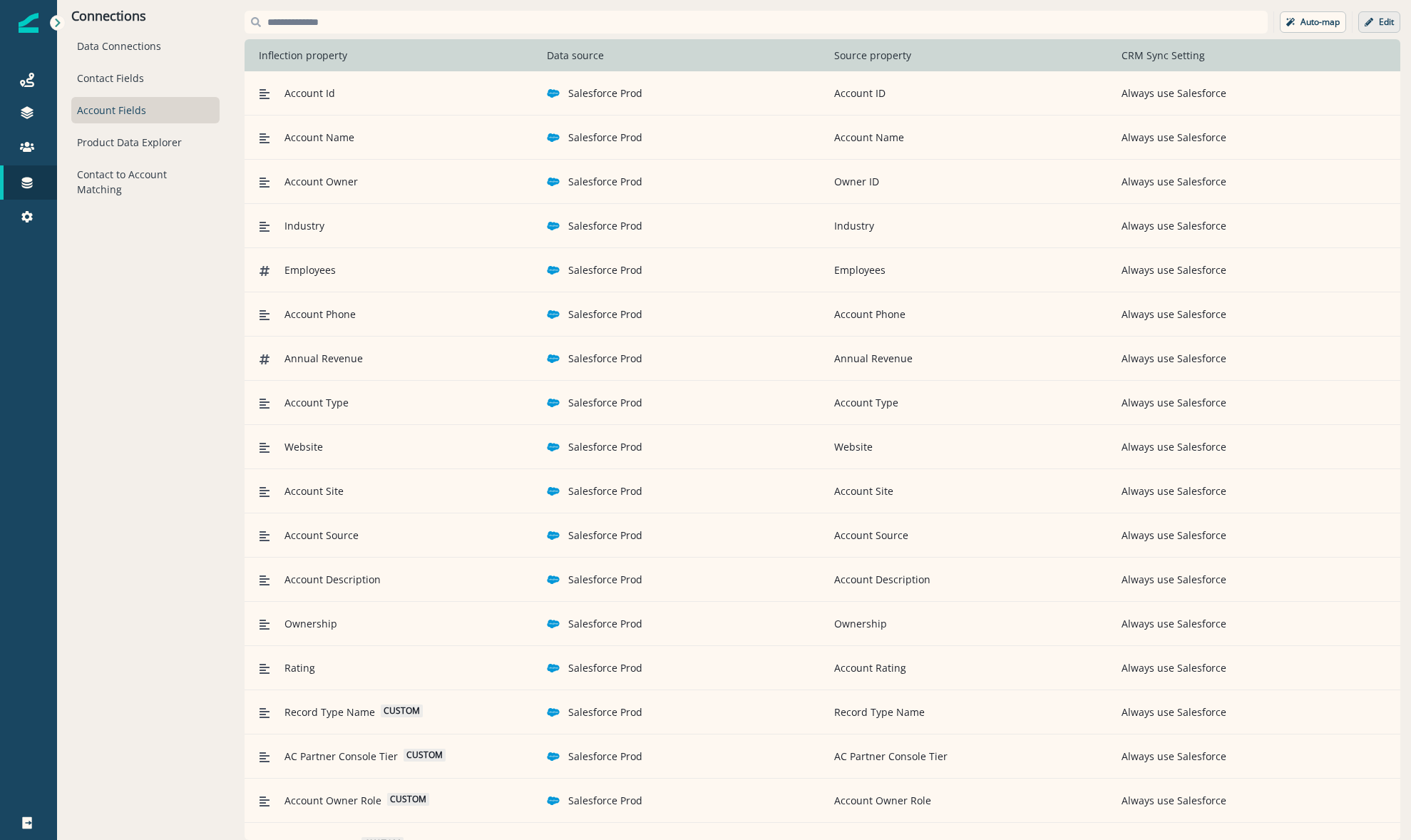
click at [1363, 26] on button "Edit" at bounding box center [1379, 23] width 42 height 22
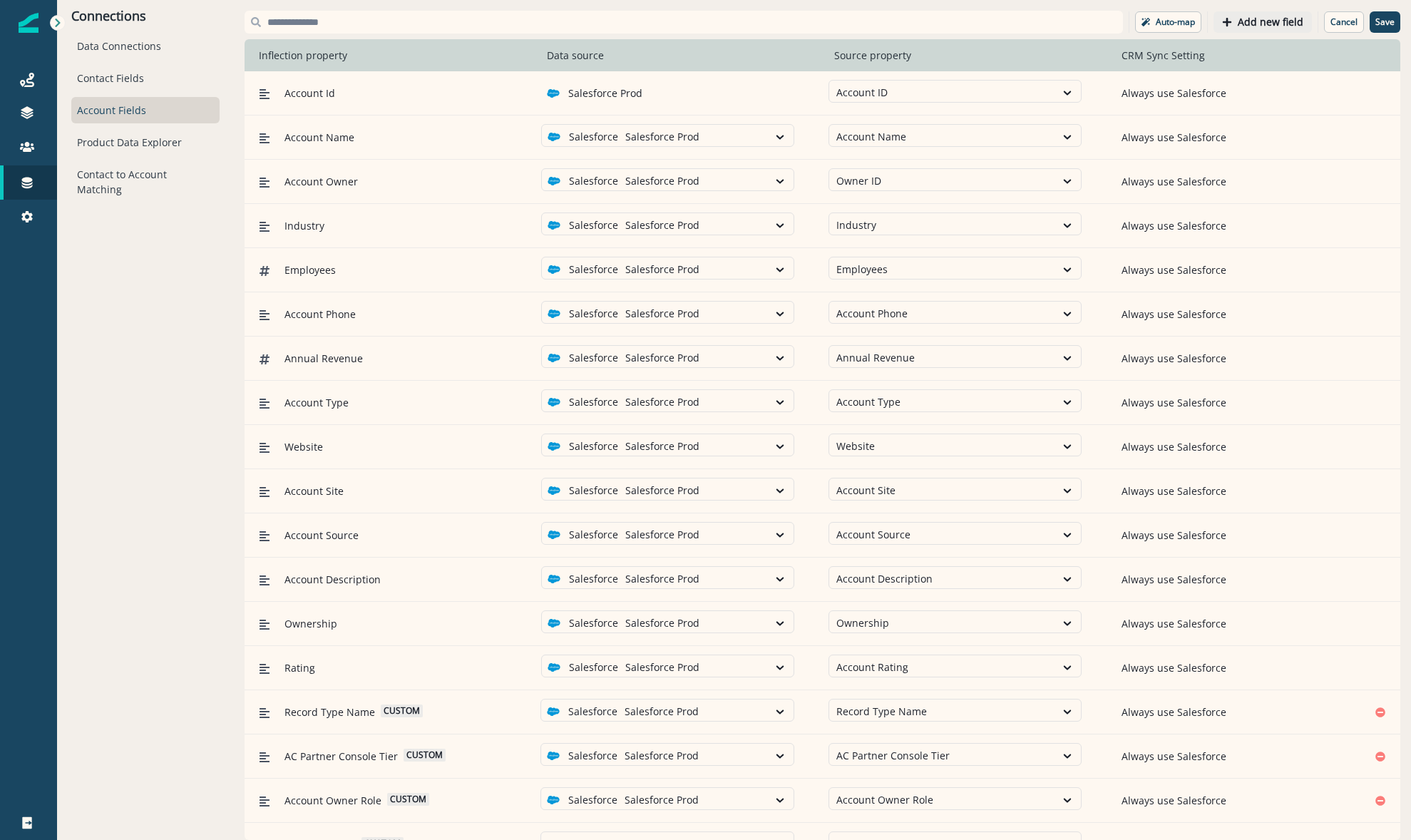
click at [1240, 19] on p "Add new field" at bounding box center [1270, 23] width 65 height 12
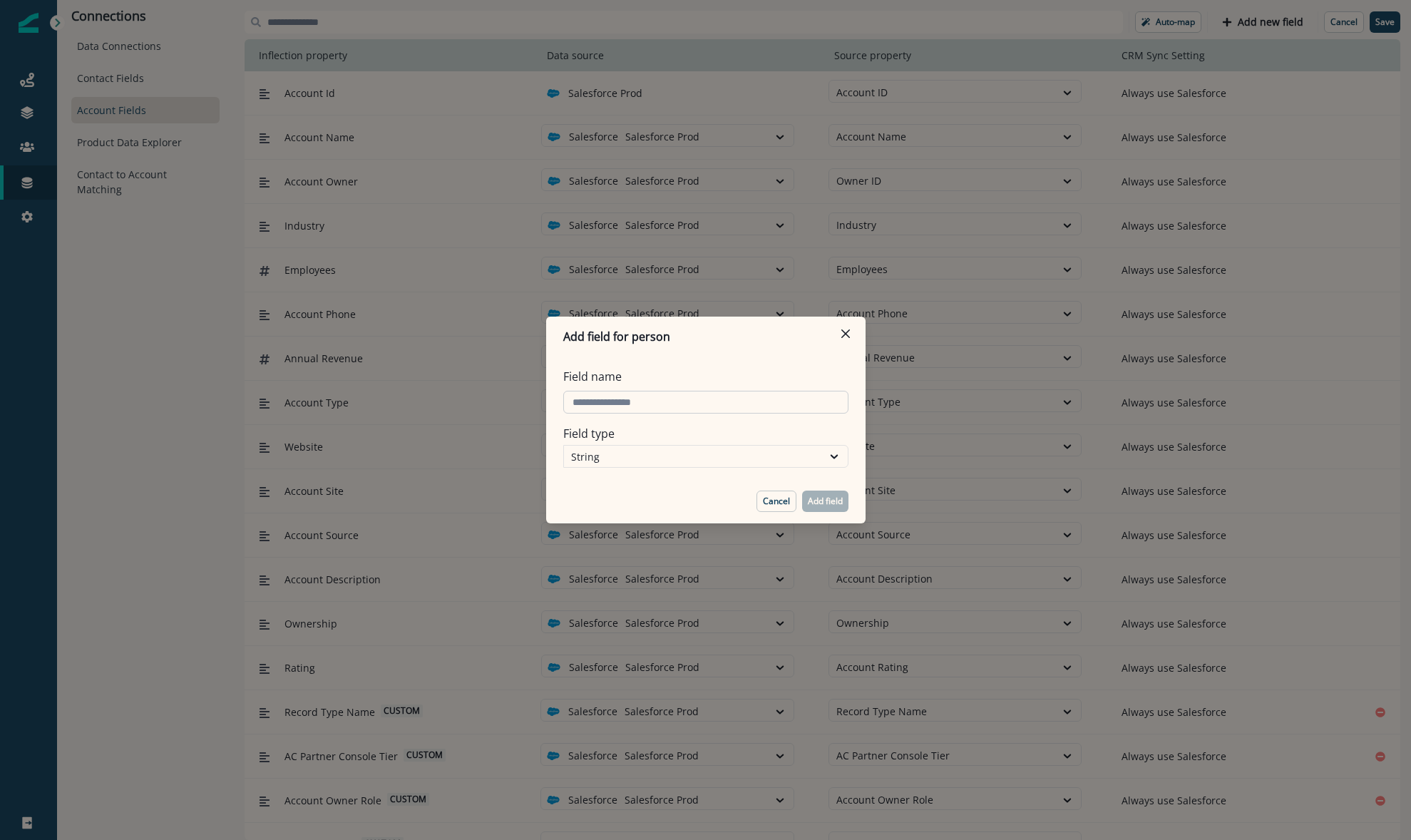
click at [688, 395] on input "Field name" at bounding box center [706, 401] width 285 height 23
click at [767, 504] on p "Cancel" at bounding box center [776, 501] width 27 height 10
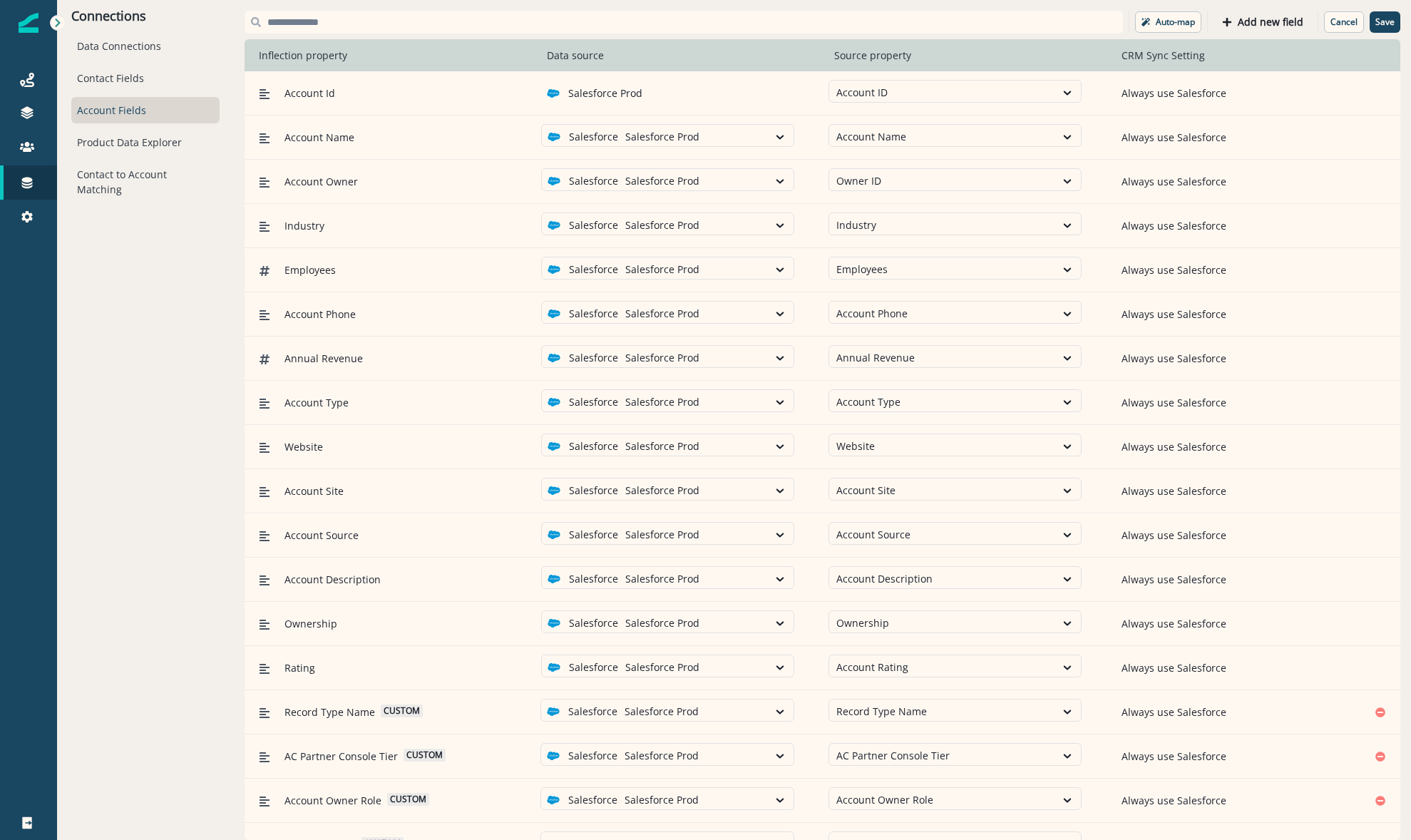
click at [384, 18] on input at bounding box center [683, 22] width 879 height 23
click at [864, 92] on div at bounding box center [941, 92] width 211 height 18
type input "****"
click at [1330, 22] on p "Cancel" at bounding box center [1343, 22] width 27 height 10
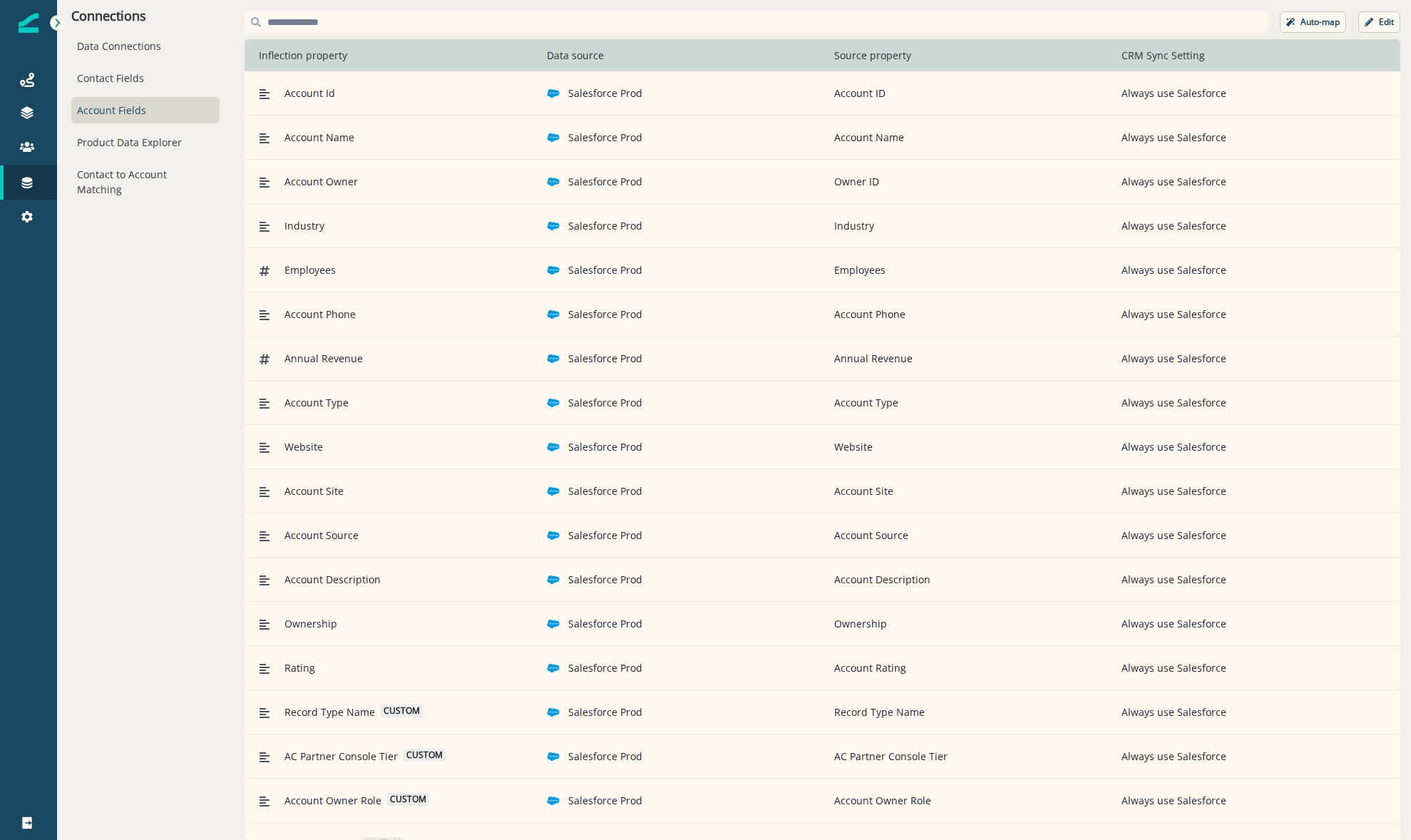
click at [345, 22] on input at bounding box center [756, 22] width 1023 height 23
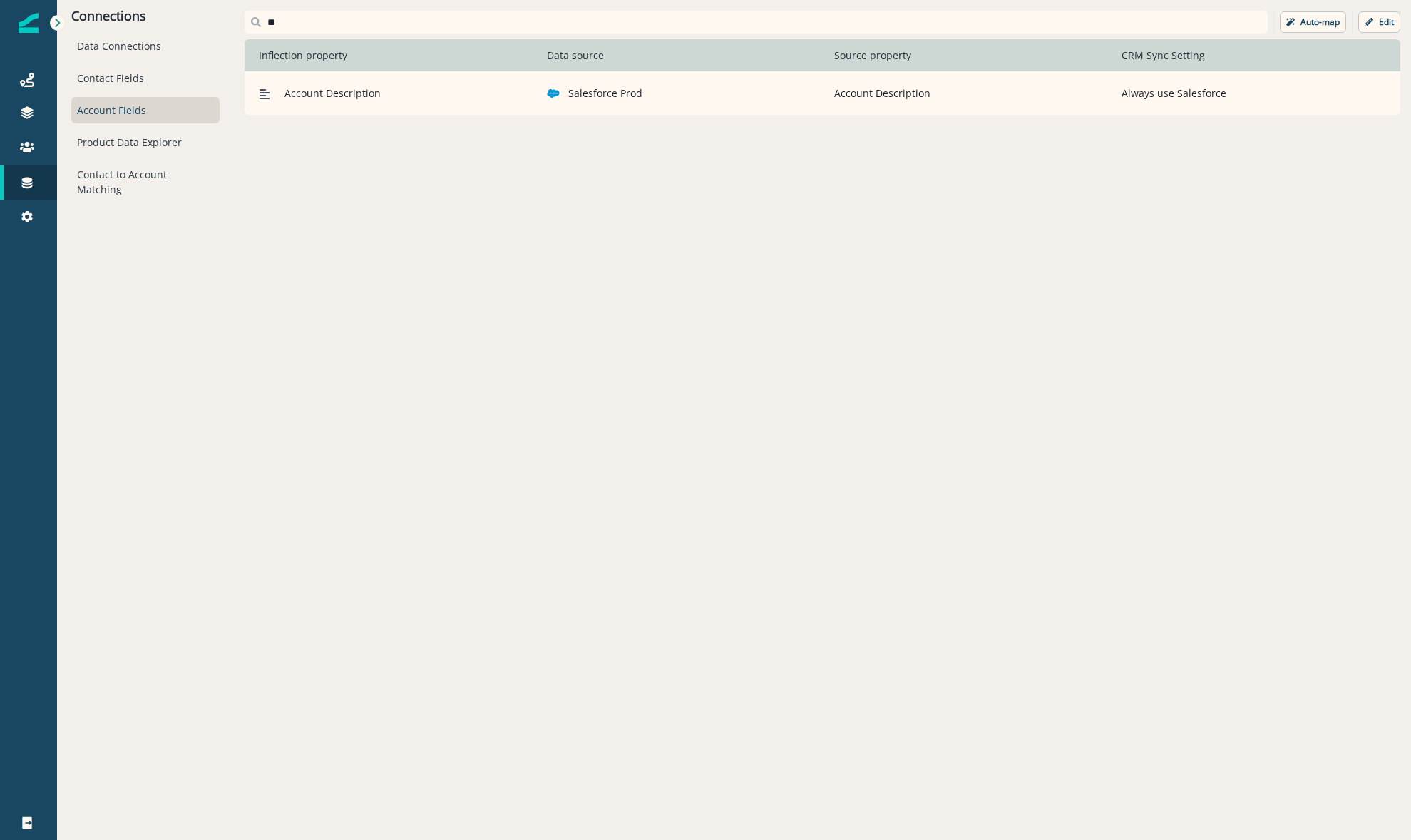
type input "*"
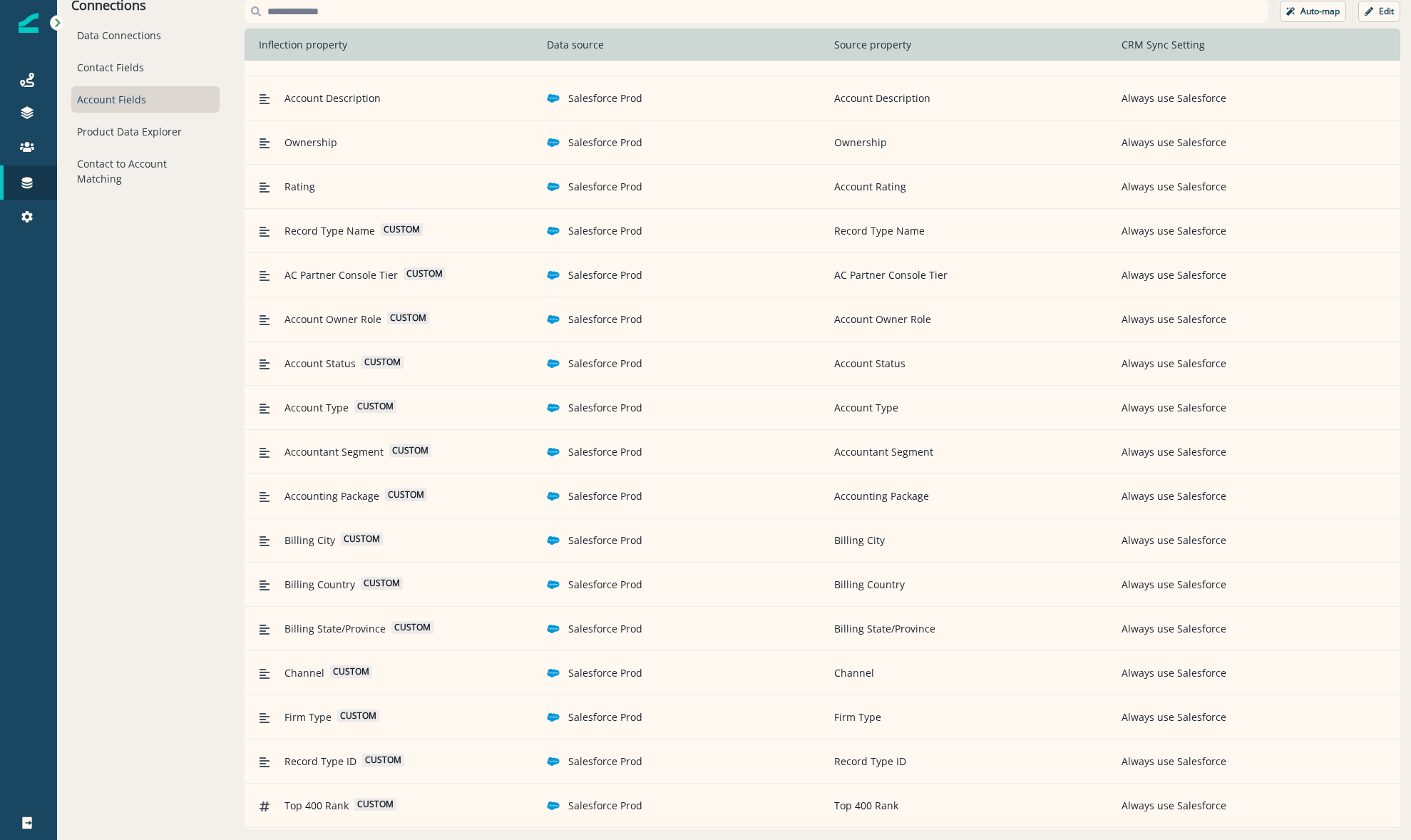
scroll to position [316, 0]
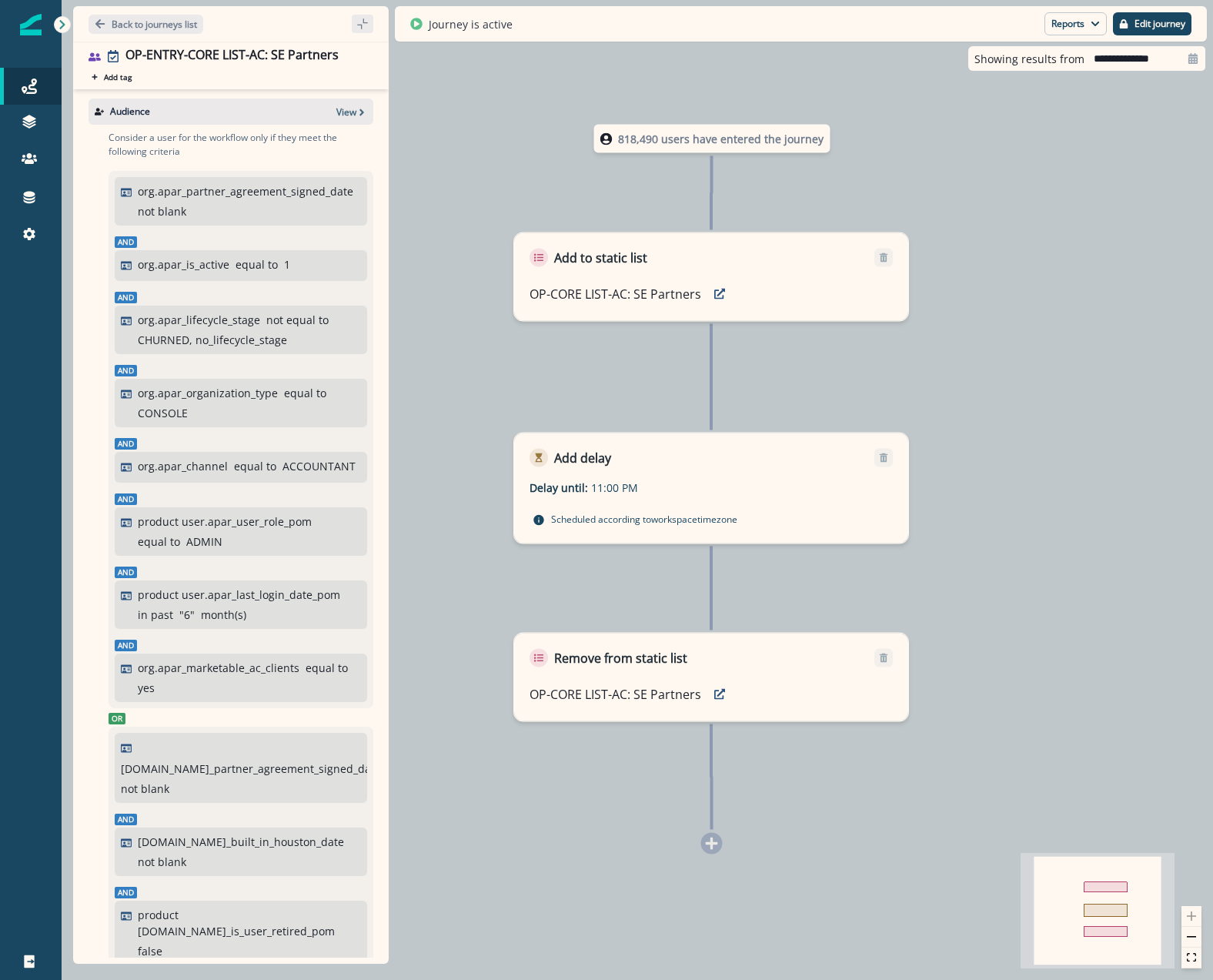
scroll to position [308, 0]
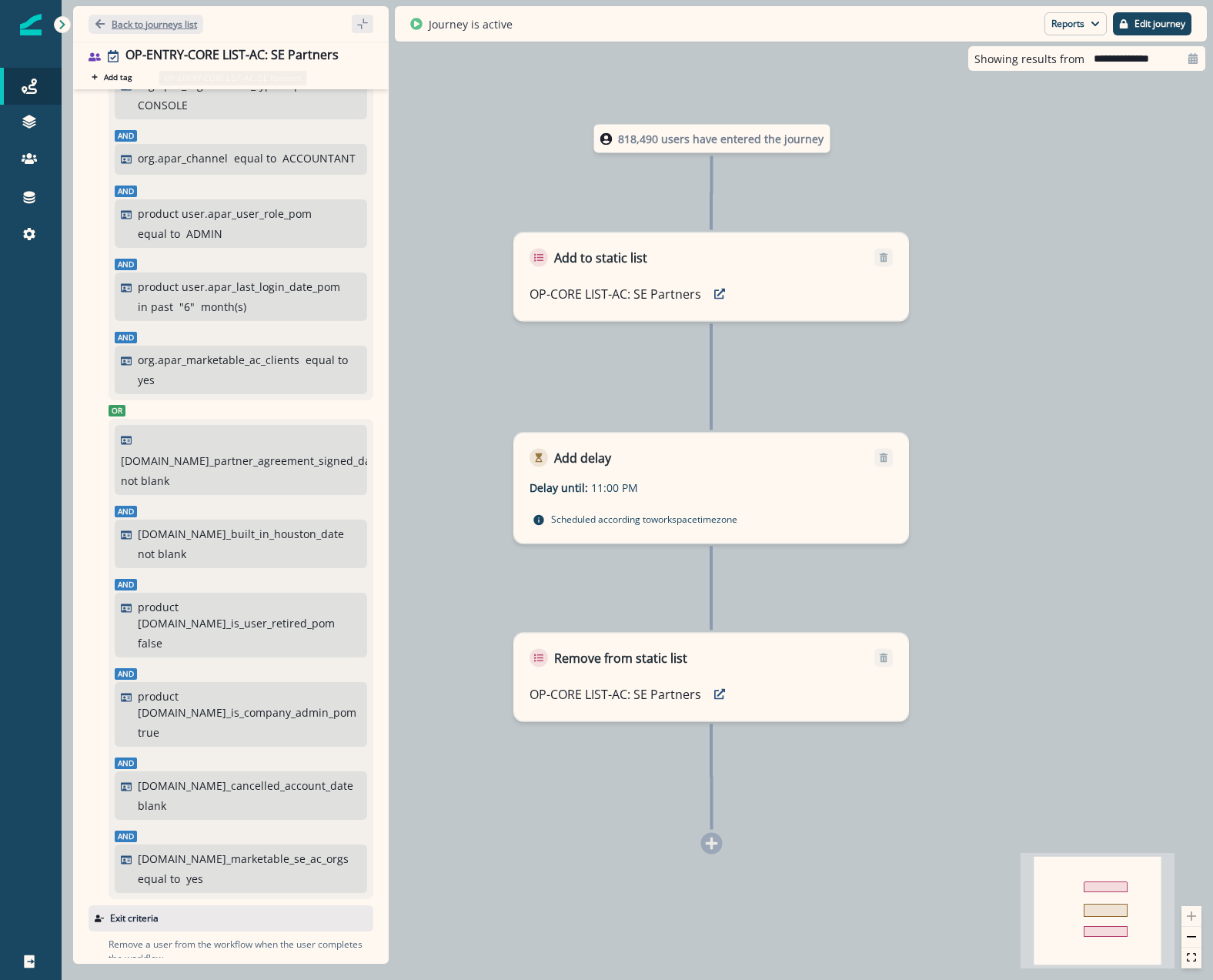
click at [146, 27] on p "Back to journeys list" at bounding box center [154, 24] width 86 height 13
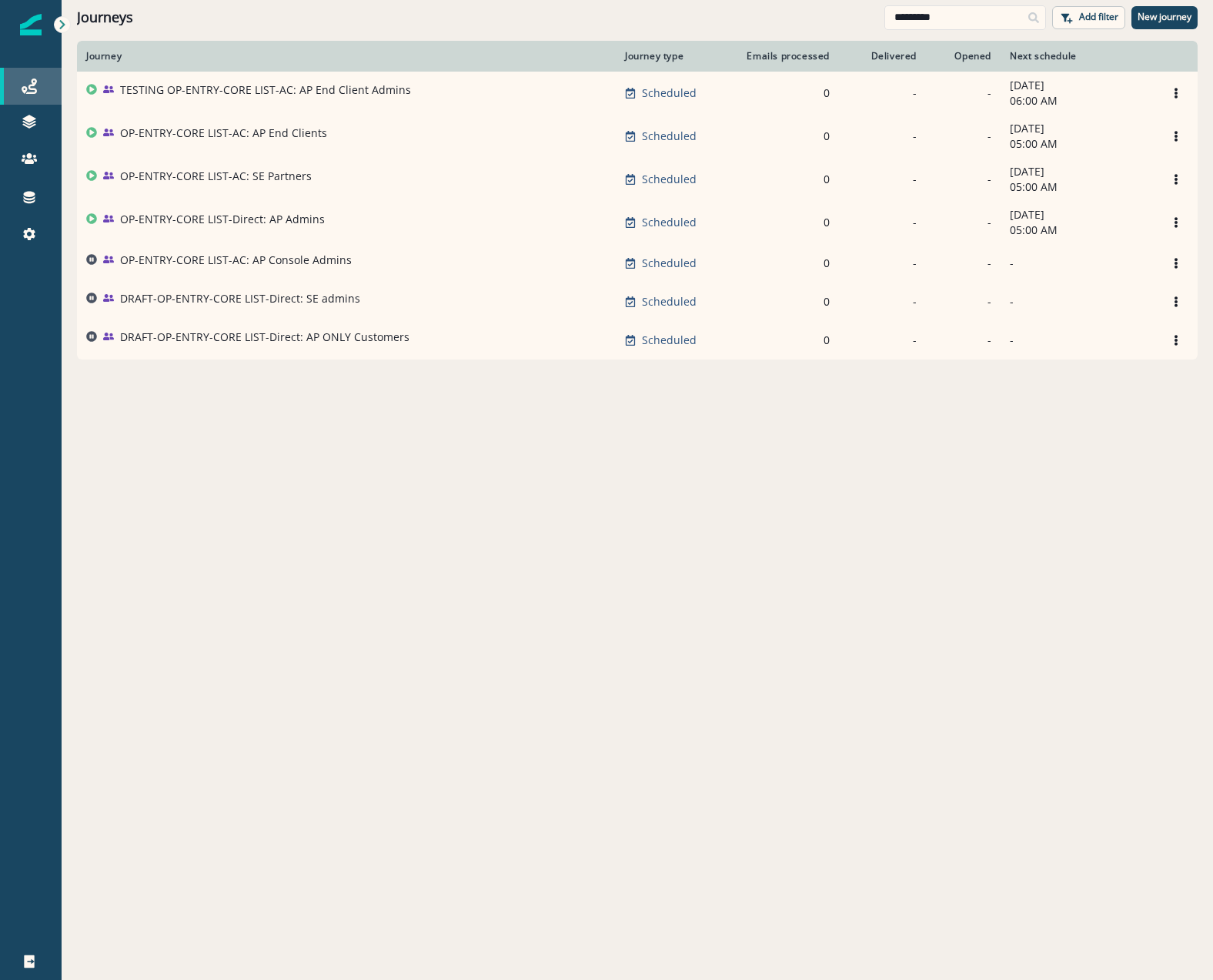
click at [13, 77] on div "Journeys" at bounding box center [31, 86] width 50 height 18
drag, startPoint x: 952, startPoint y: 21, endPoint x: 667, endPoint y: 21, distance: 285.0
click at [693, 21] on div "Journeys ********* Add filter New journey" at bounding box center [637, 17] width 1152 height 34
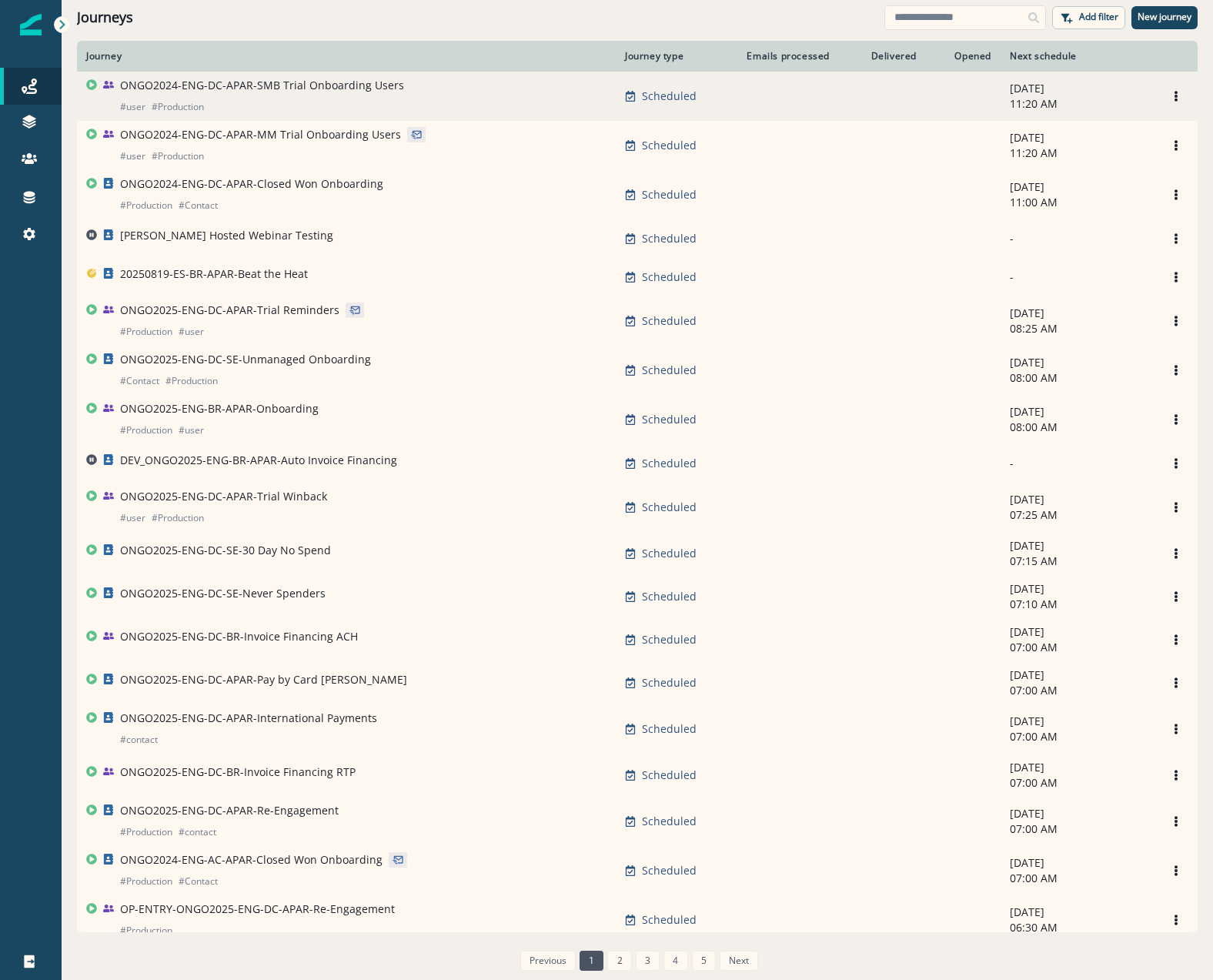
click at [291, 90] on p "ONGO2024-ENG-DC-APAR-SMB Trial Onboarding Users" at bounding box center [262, 85] width 284 height 15
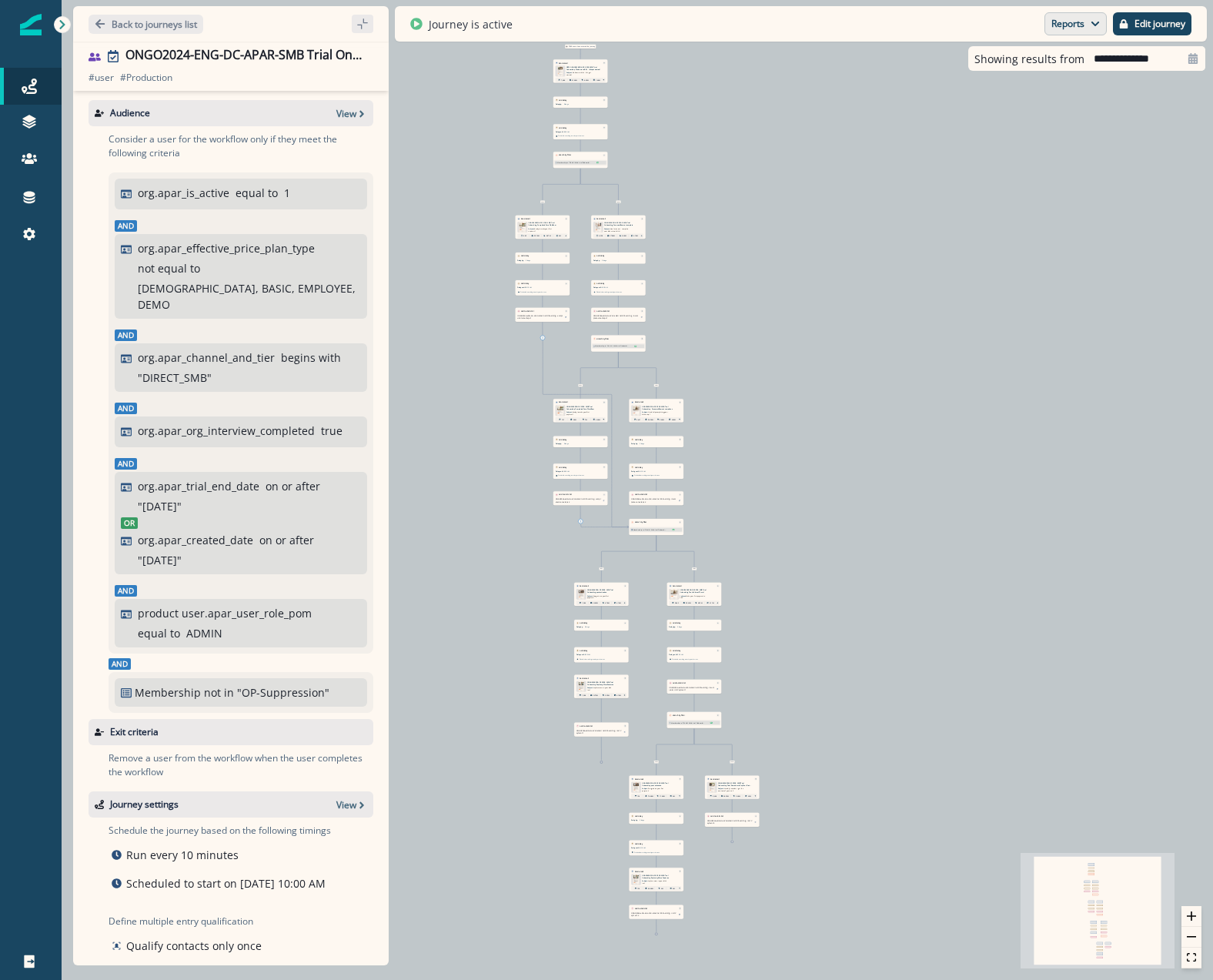
click at [1058, 26] on button "Reports" at bounding box center [1075, 24] width 62 height 23
click at [1022, 81] on p "Journey Member Report" at bounding box center [1025, 90] width 140 height 18
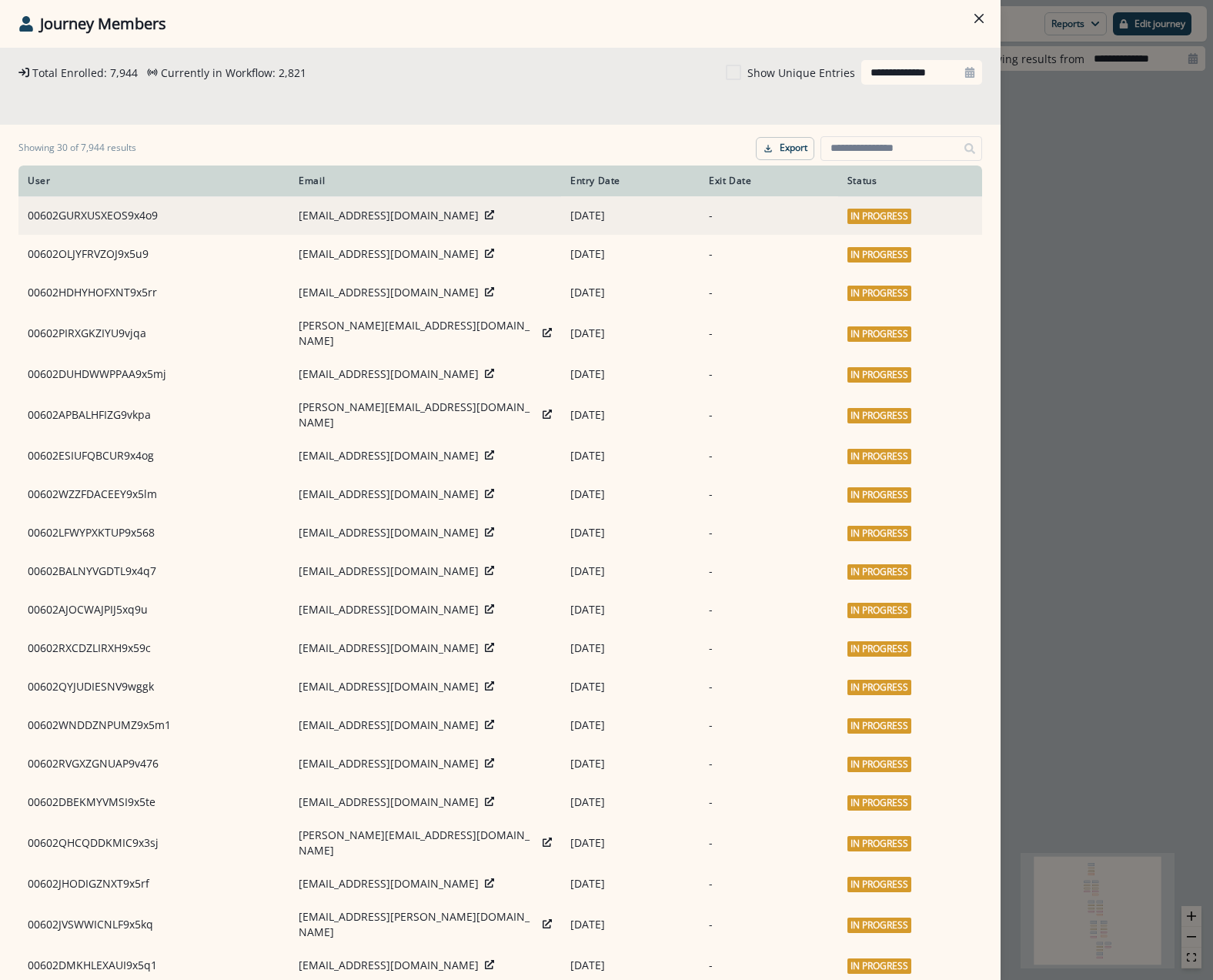
click at [481, 216] on div "lorch_samsonov_1984@outlook.com" at bounding box center [425, 215] width 254 height 15
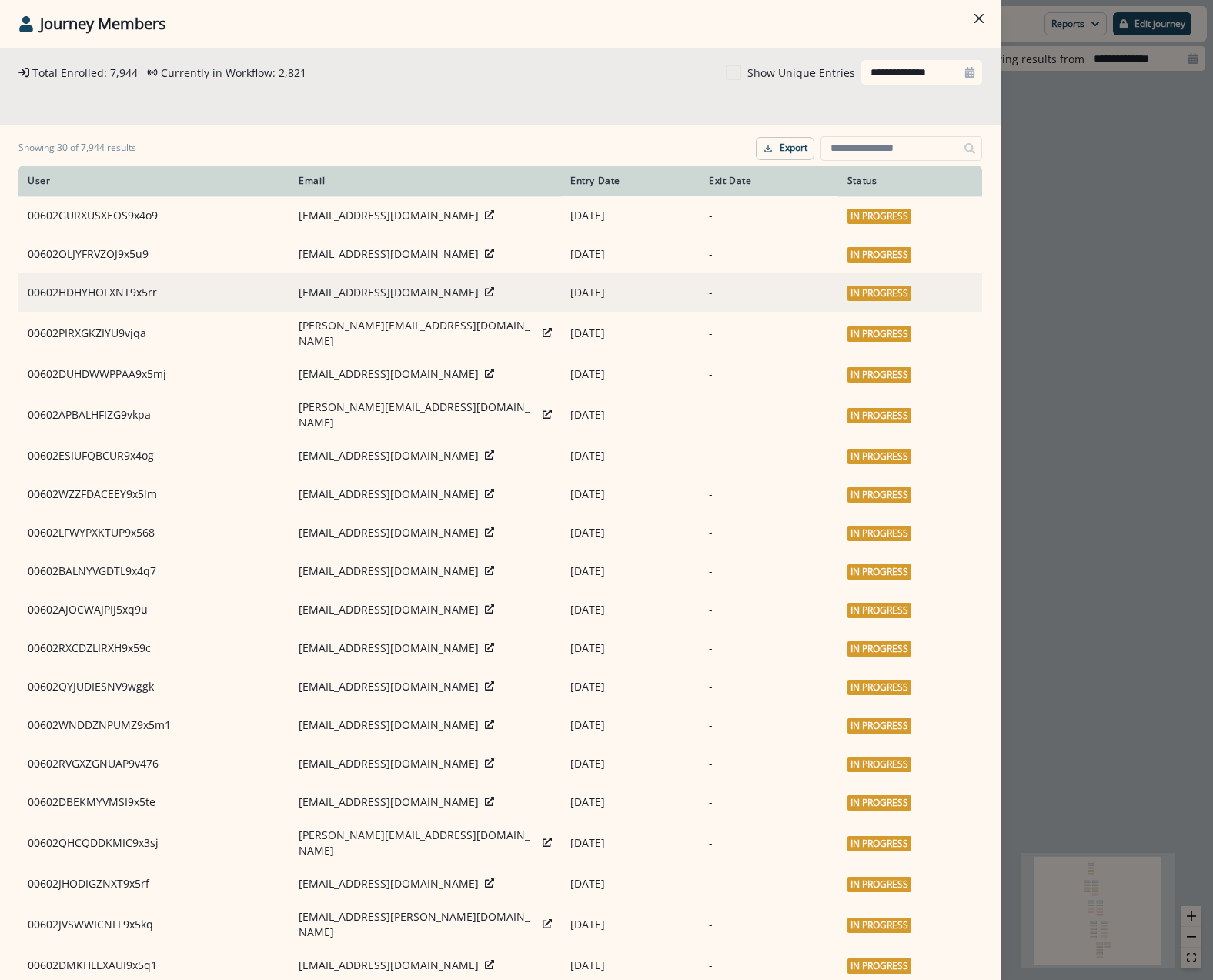
click at [485, 288] on icon at bounding box center [489, 291] width 9 height 9
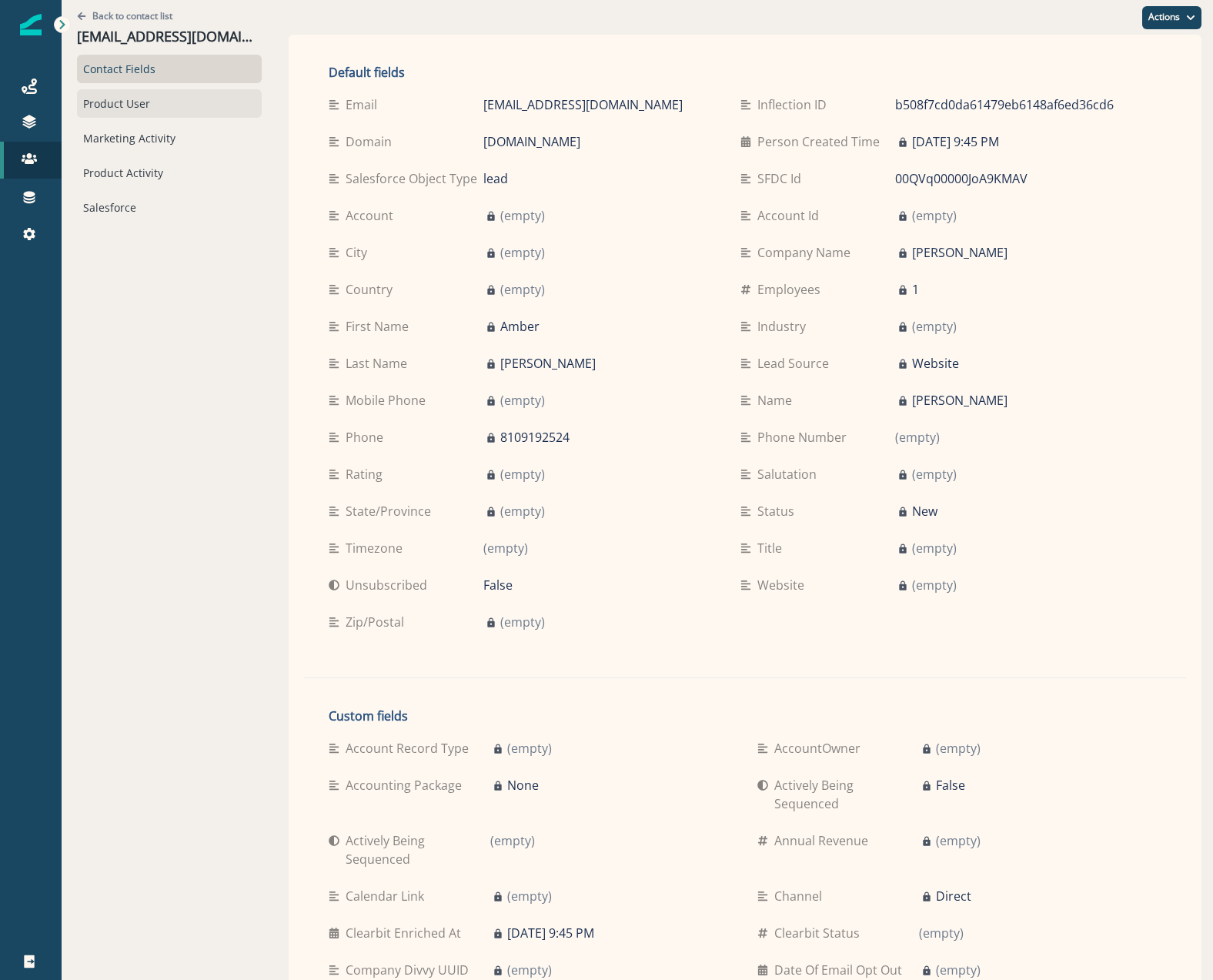
click at [141, 107] on div "Product User" at bounding box center [169, 104] width 185 height 29
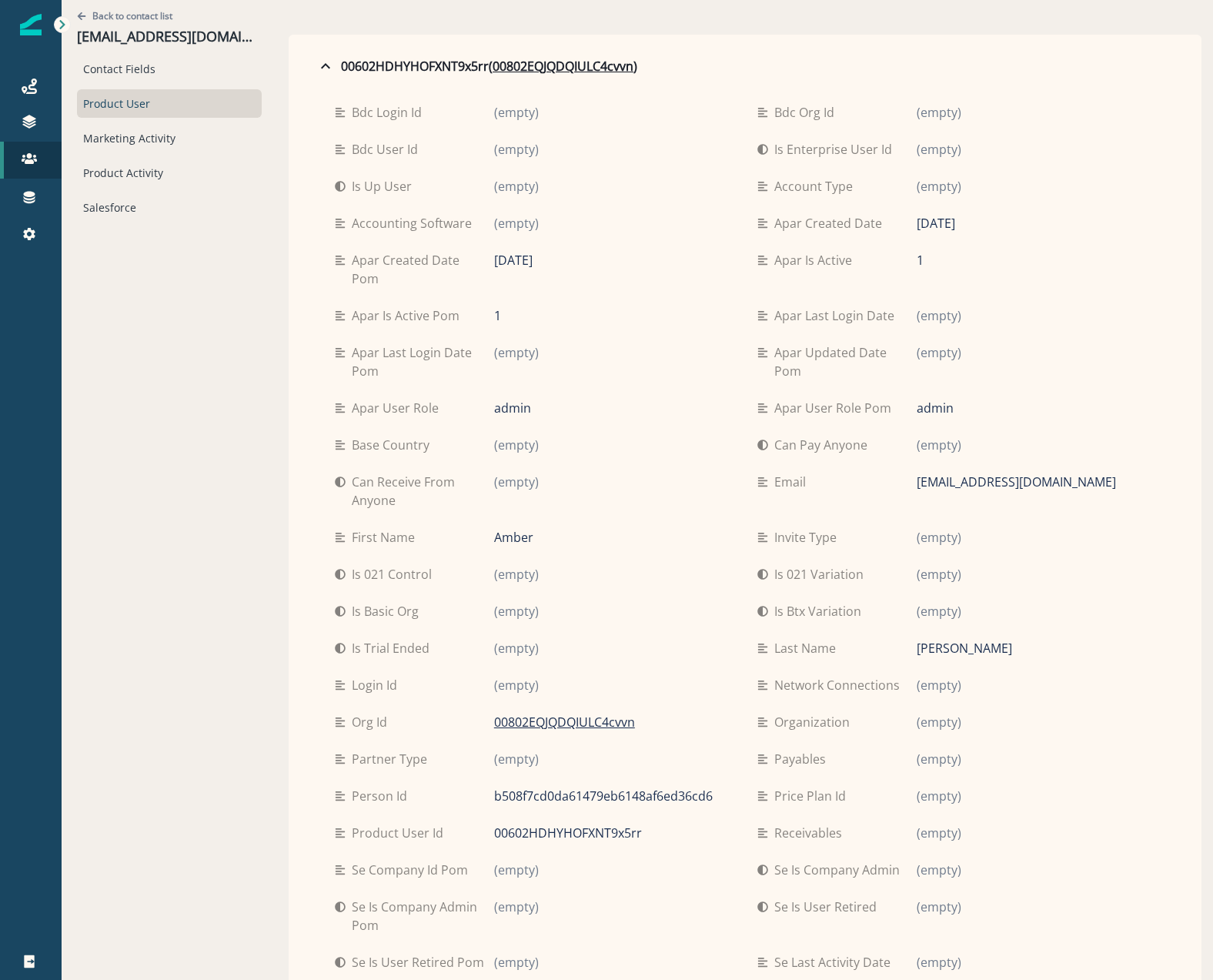
click at [134, 107] on div "Product User" at bounding box center [169, 104] width 185 height 29
click at [117, 150] on div "Marketing Activity" at bounding box center [169, 138] width 185 height 29
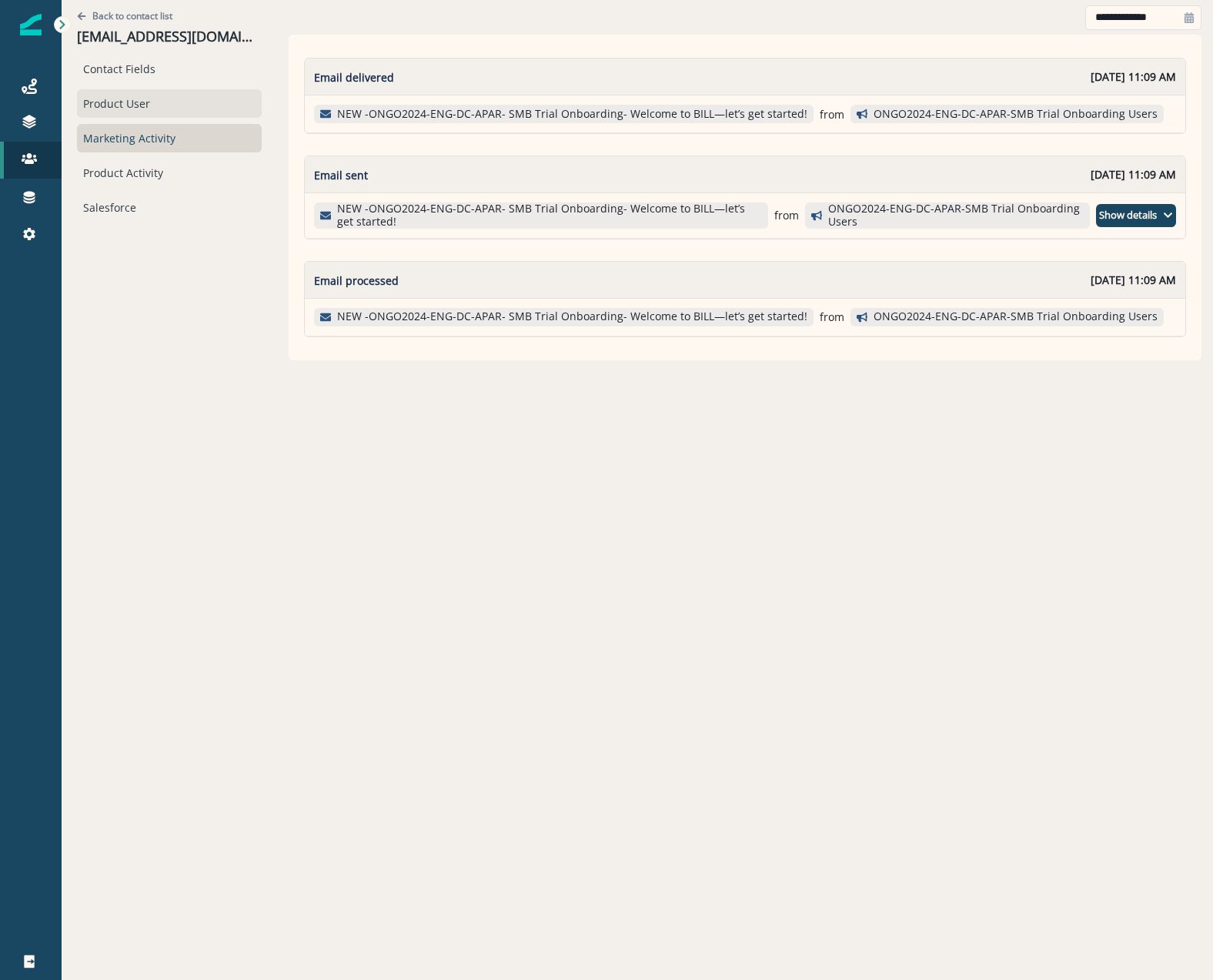
click at [117, 103] on div "Product User" at bounding box center [169, 104] width 185 height 29
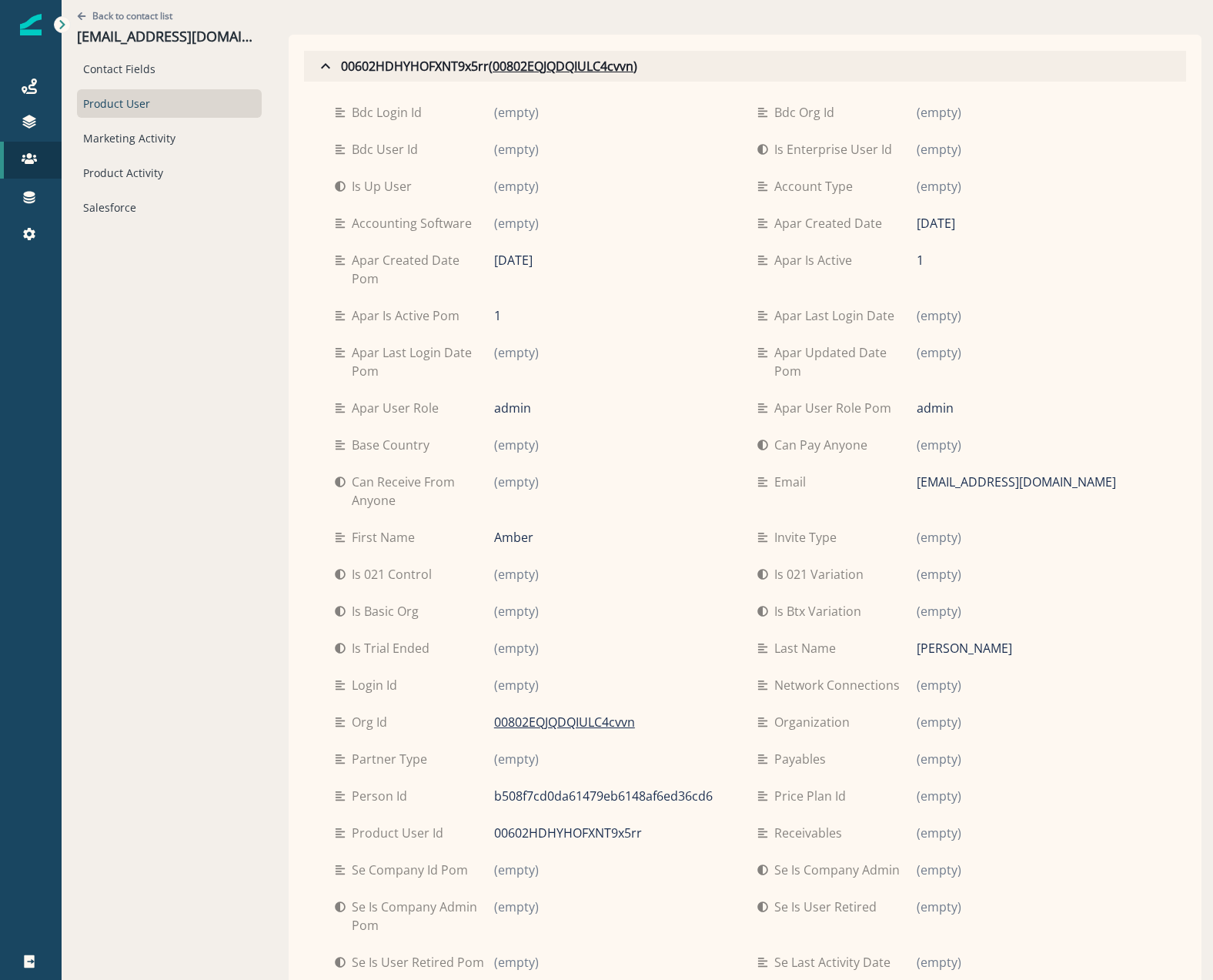
click at [316, 63] on icon "button" at bounding box center [325, 66] width 18 height 18
click at [97, 166] on div "Product Activity" at bounding box center [169, 173] width 185 height 29
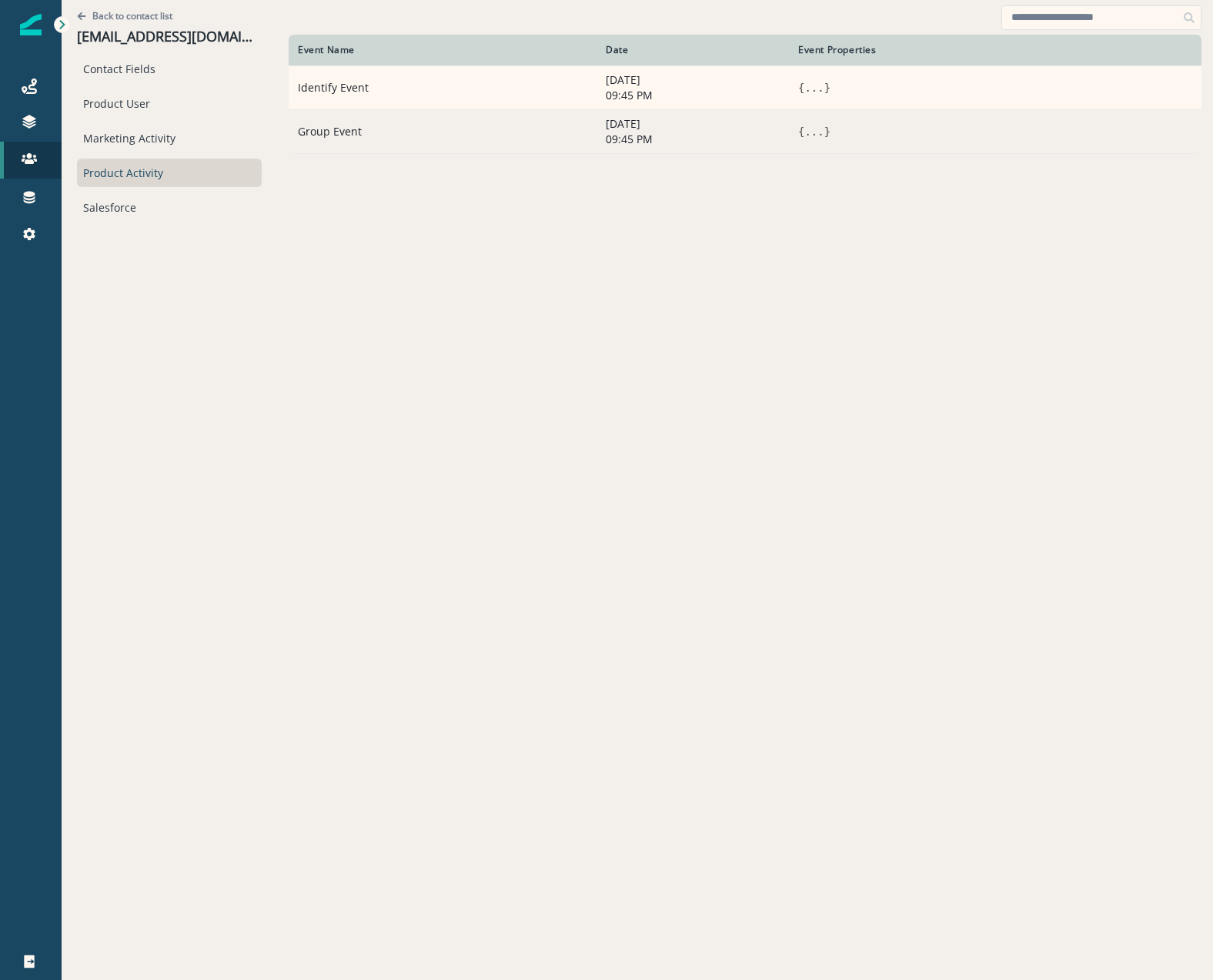
click at [804, 128] on button "..." at bounding box center [813, 131] width 19 height 15
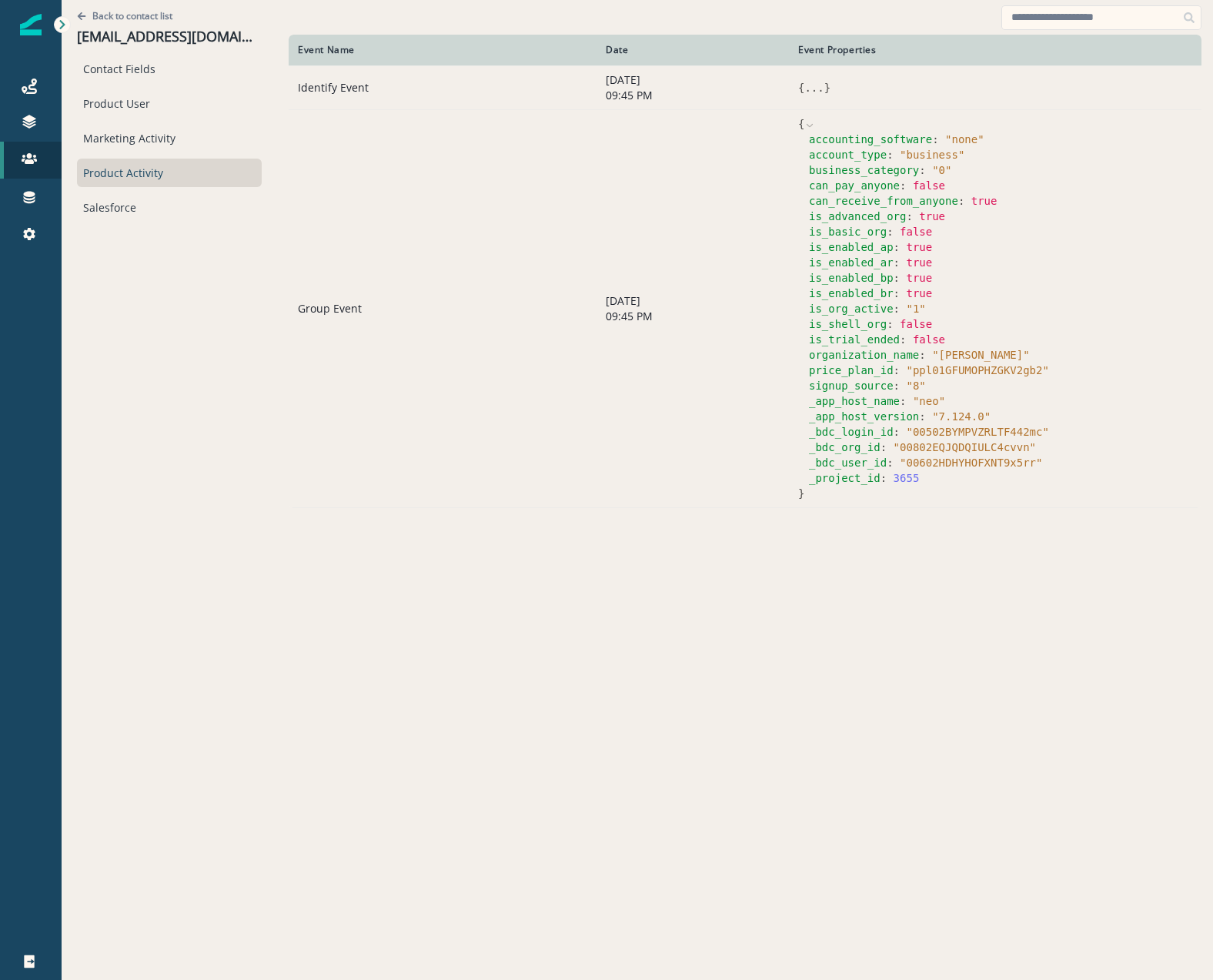
click at [804, 95] on button "..." at bounding box center [813, 88] width 19 height 15
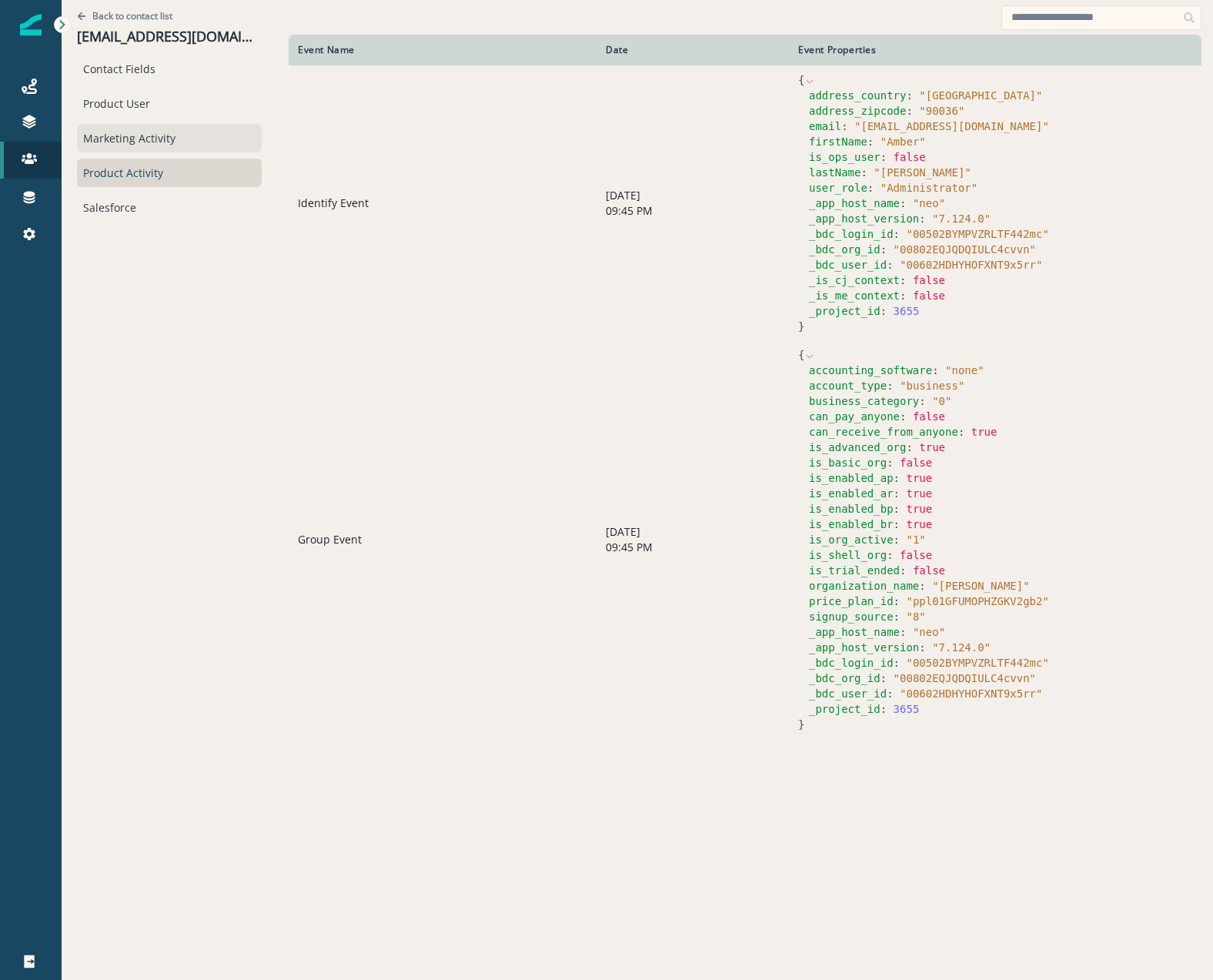
click at [141, 135] on div "Marketing Activity" at bounding box center [169, 138] width 185 height 29
